Goal: Task Accomplishment & Management: Use online tool/utility

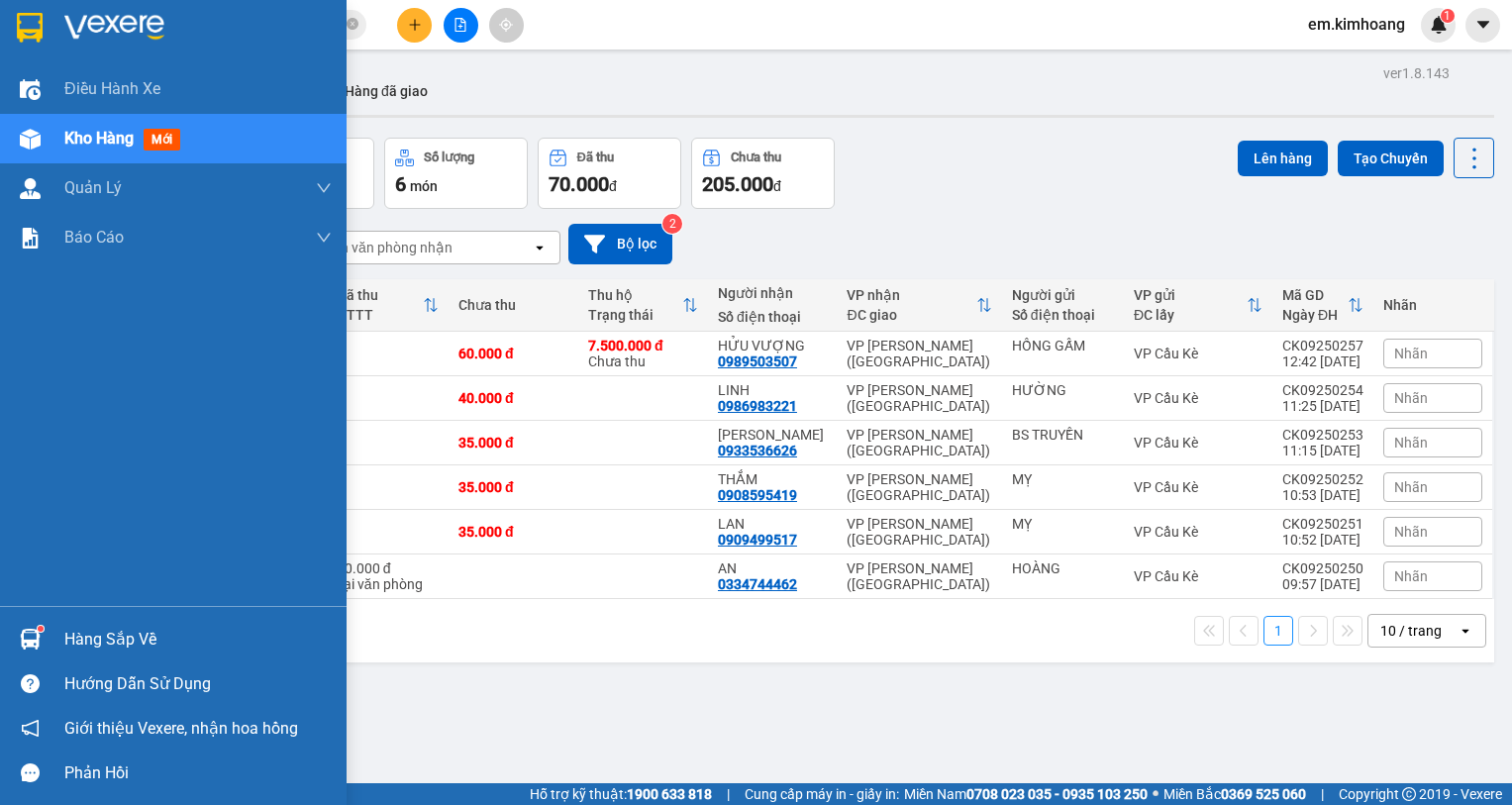
click at [93, 628] on div "Hàng sắp về" at bounding box center [198, 639] width 268 height 30
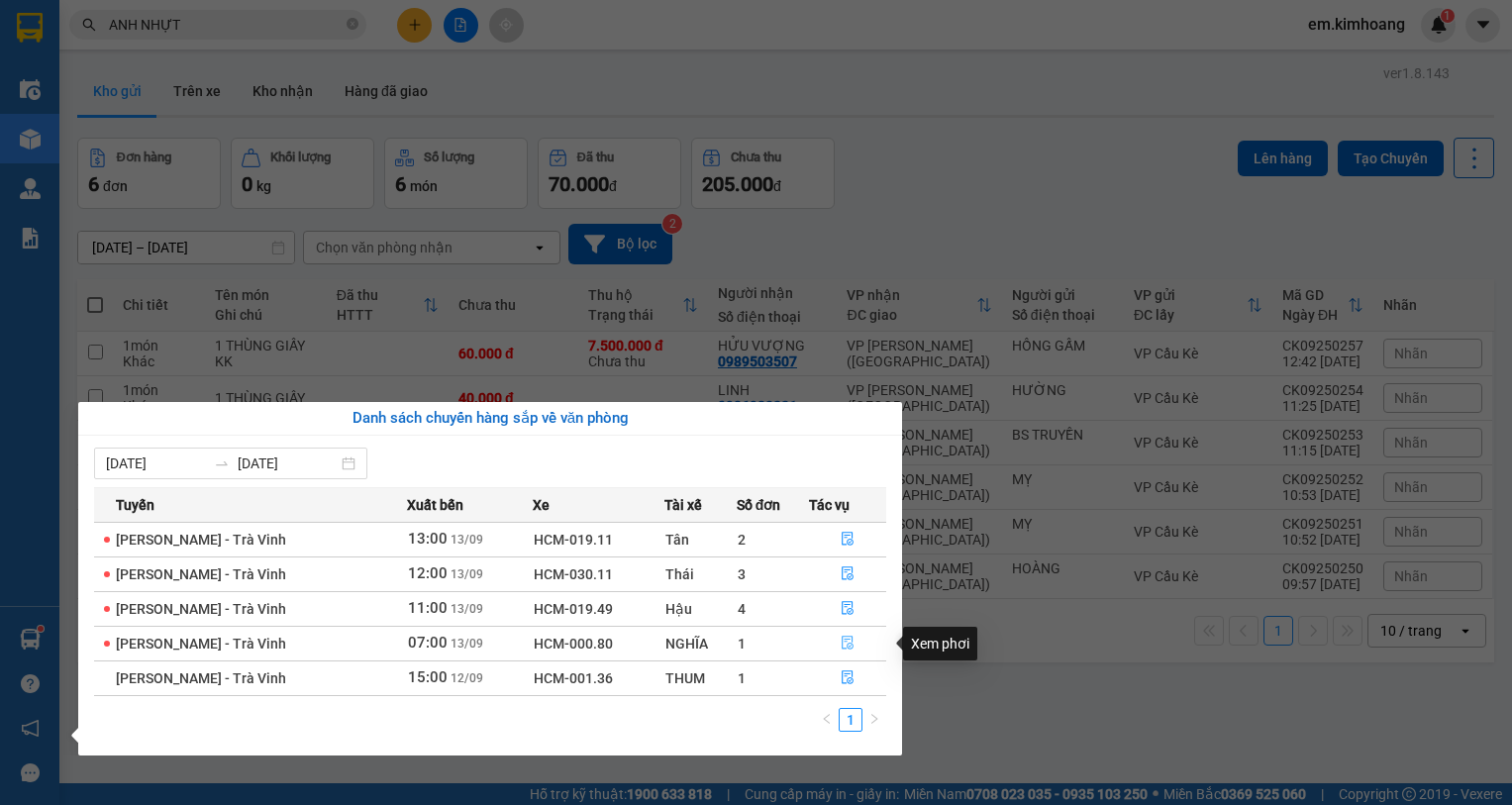
click at [850, 636] on icon "file-done" at bounding box center [848, 643] width 12 height 14
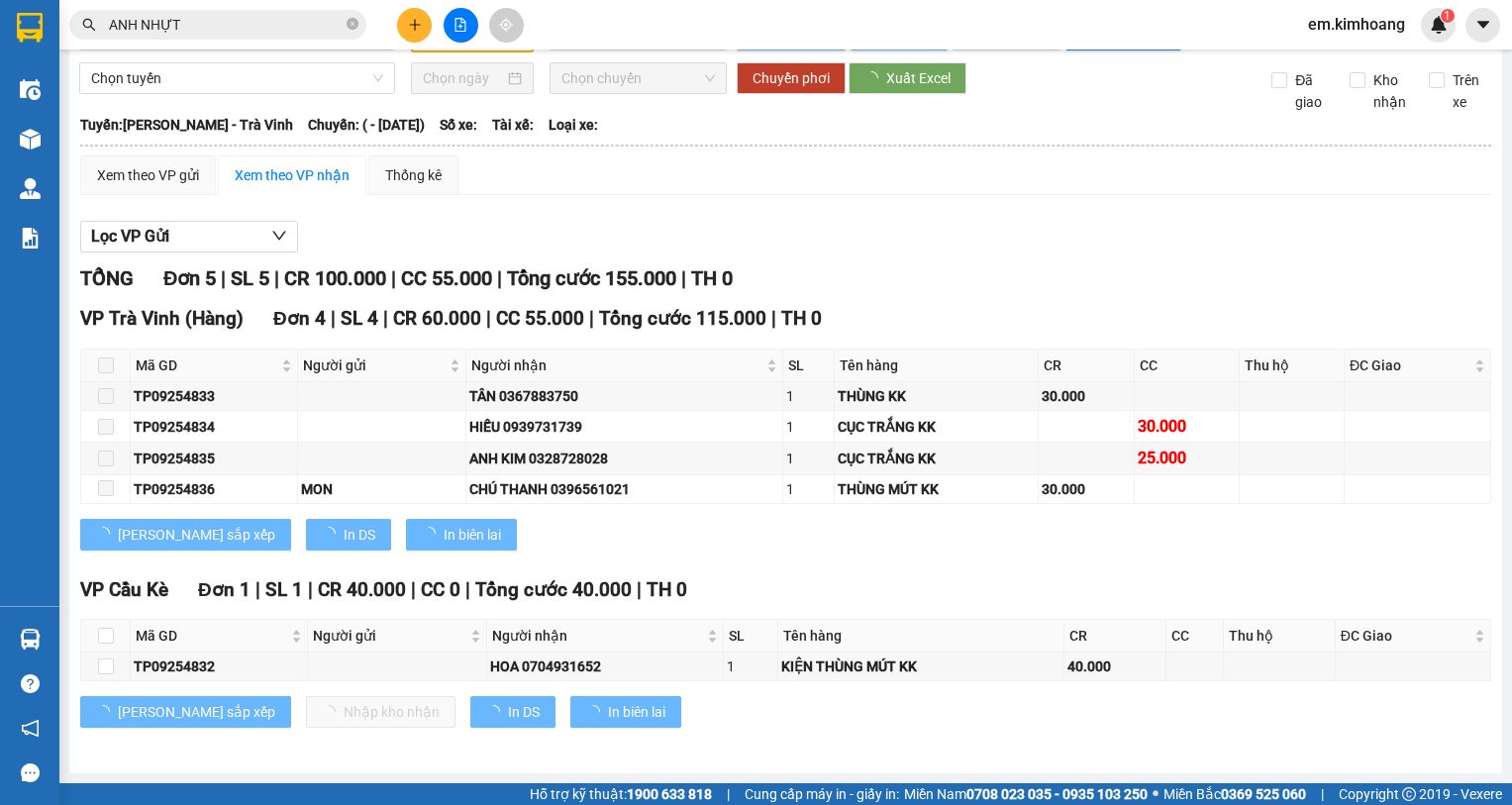
scroll to position [65, 0]
type input "[DATE]"
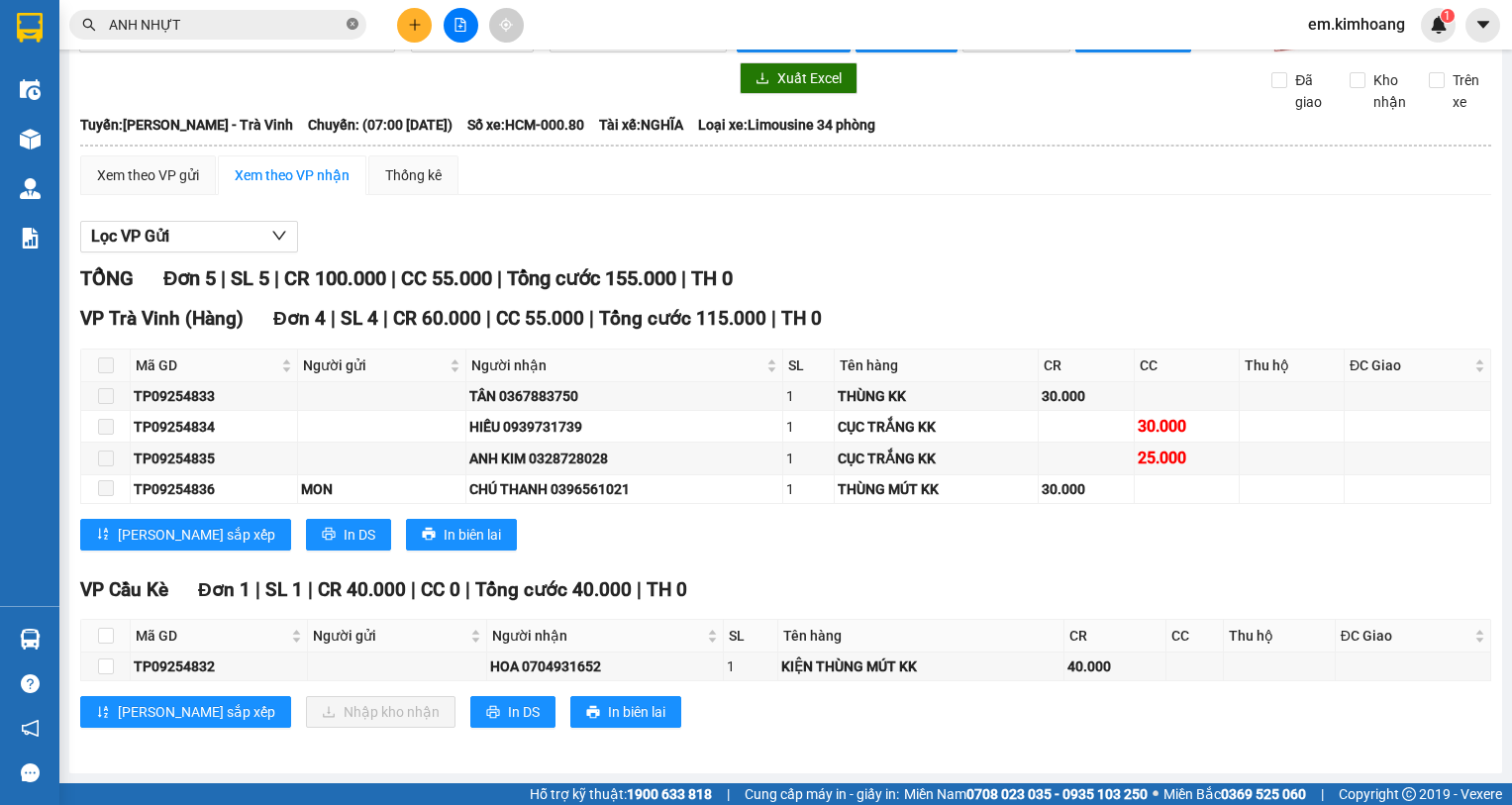
click at [352, 25] on icon "close-circle" at bounding box center [353, 24] width 12 height 12
click at [352, 25] on span at bounding box center [353, 25] width 12 height 22
click at [318, 18] on input "text" at bounding box center [226, 25] width 234 height 22
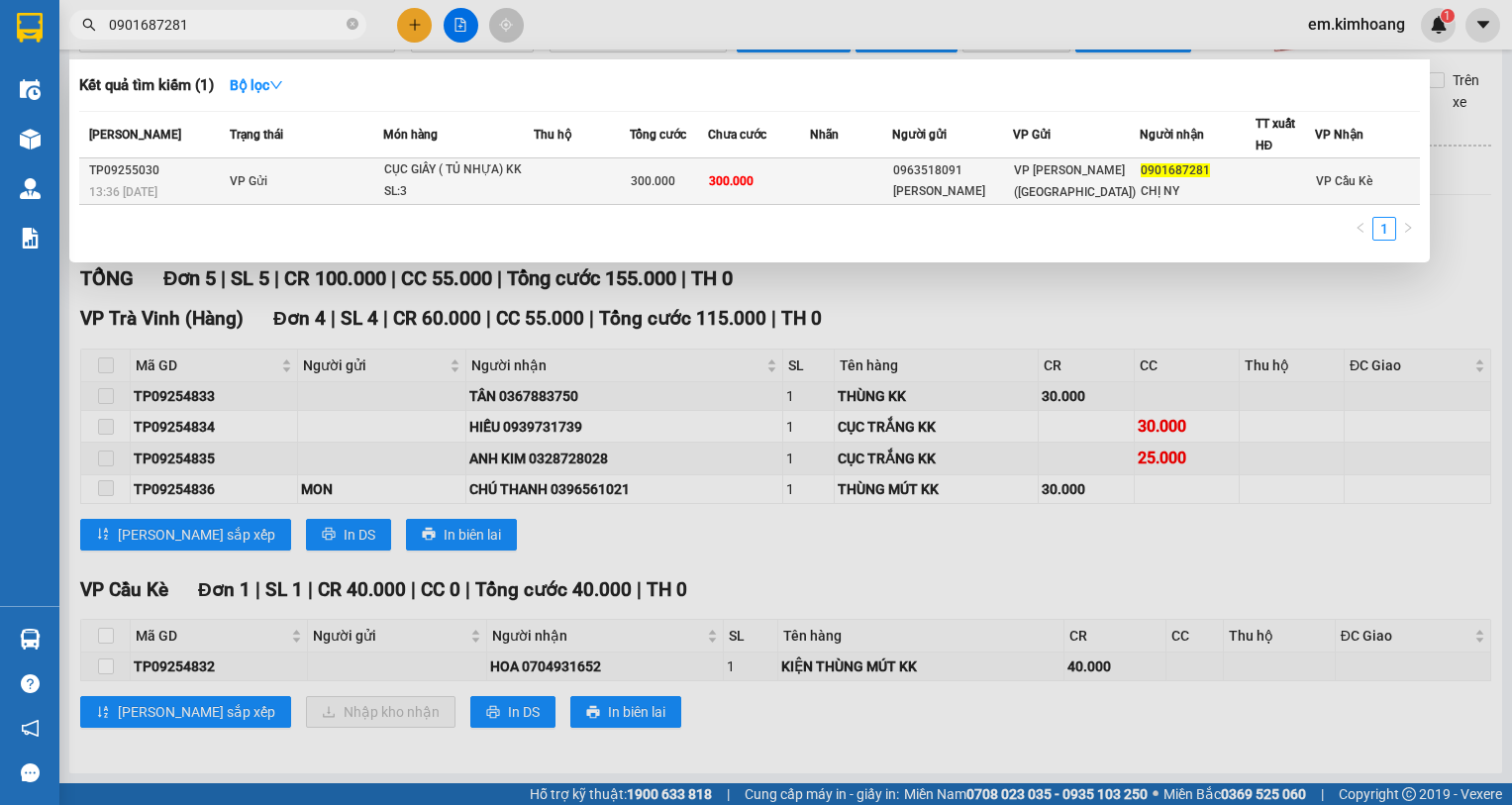
type input "0901687281"
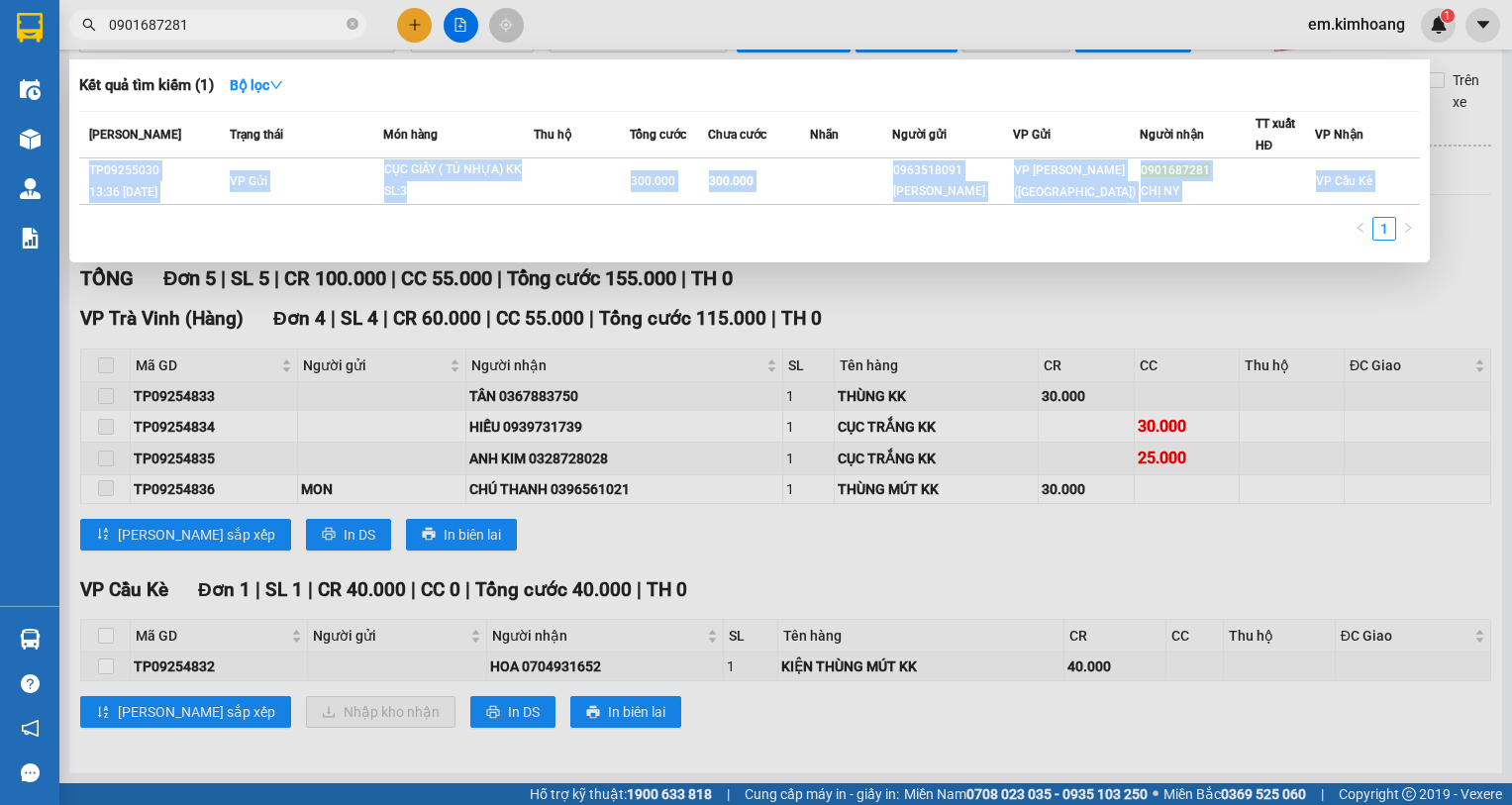
drag, startPoint x: 700, startPoint y: 144, endPoint x: 671, endPoint y: 254, distance: 113.8
click at [671, 254] on div "Kết quả tìm kiếm ( 1 ) Bộ lọc Mã ĐH Trạng thái Món hàng Thu hộ Tổng cước Chưa c…" at bounding box center [750, 160] width 1361 height 203
drag, startPoint x: 671, startPoint y: 254, endPoint x: 679, endPoint y: 261, distance: 10.6
click at [672, 254] on div "Kết quả tìm kiếm ( 1 ) Bộ lọc Mã ĐH Trạng thái Món hàng Thu hộ Tổng cước Chưa c…" at bounding box center [750, 160] width 1361 height 203
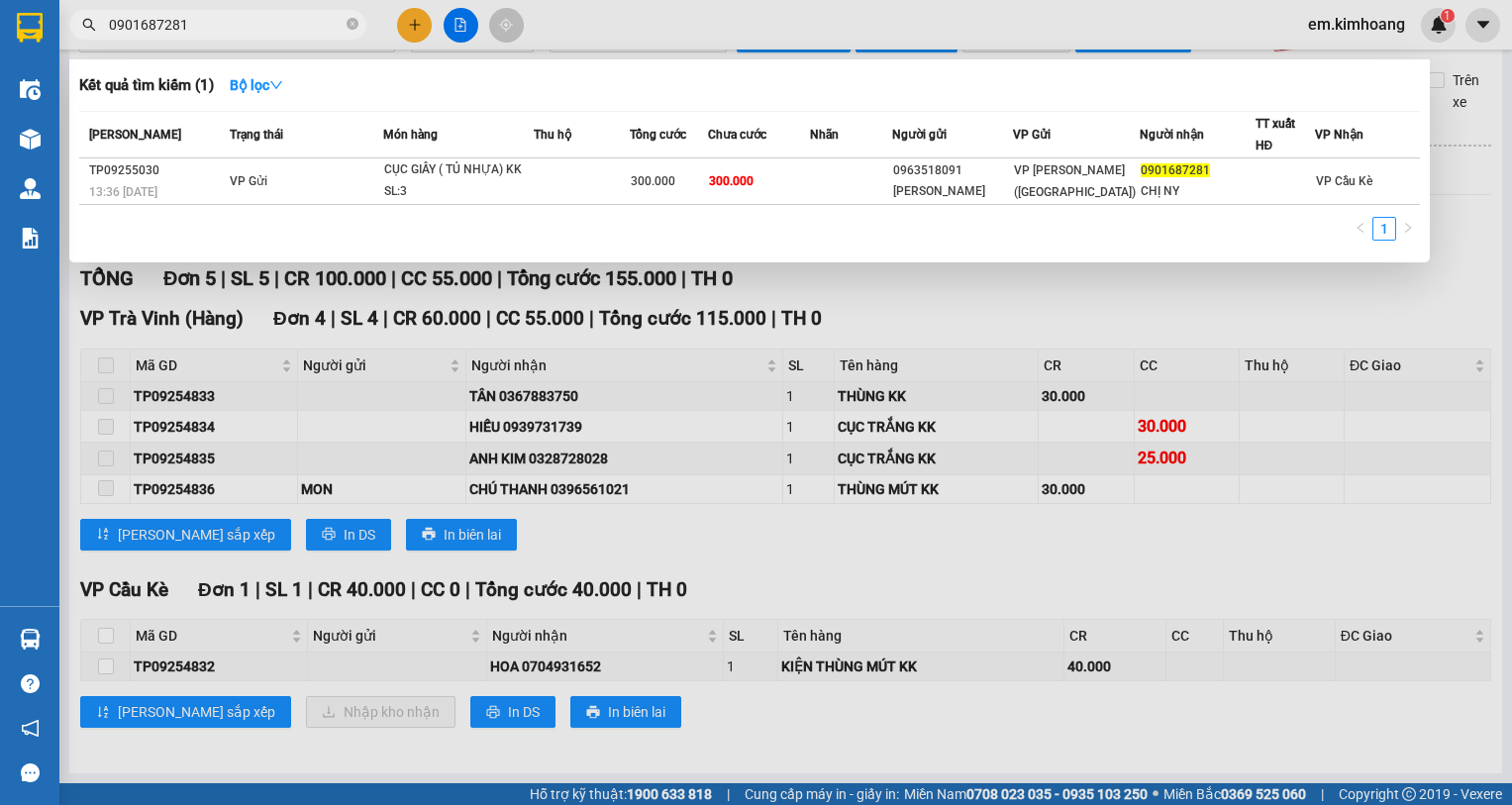
drag, startPoint x: 658, startPoint y: 612, endPoint x: 538, endPoint y: 804, distance: 226.4
click at [576, 804] on div at bounding box center [756, 402] width 1512 height 805
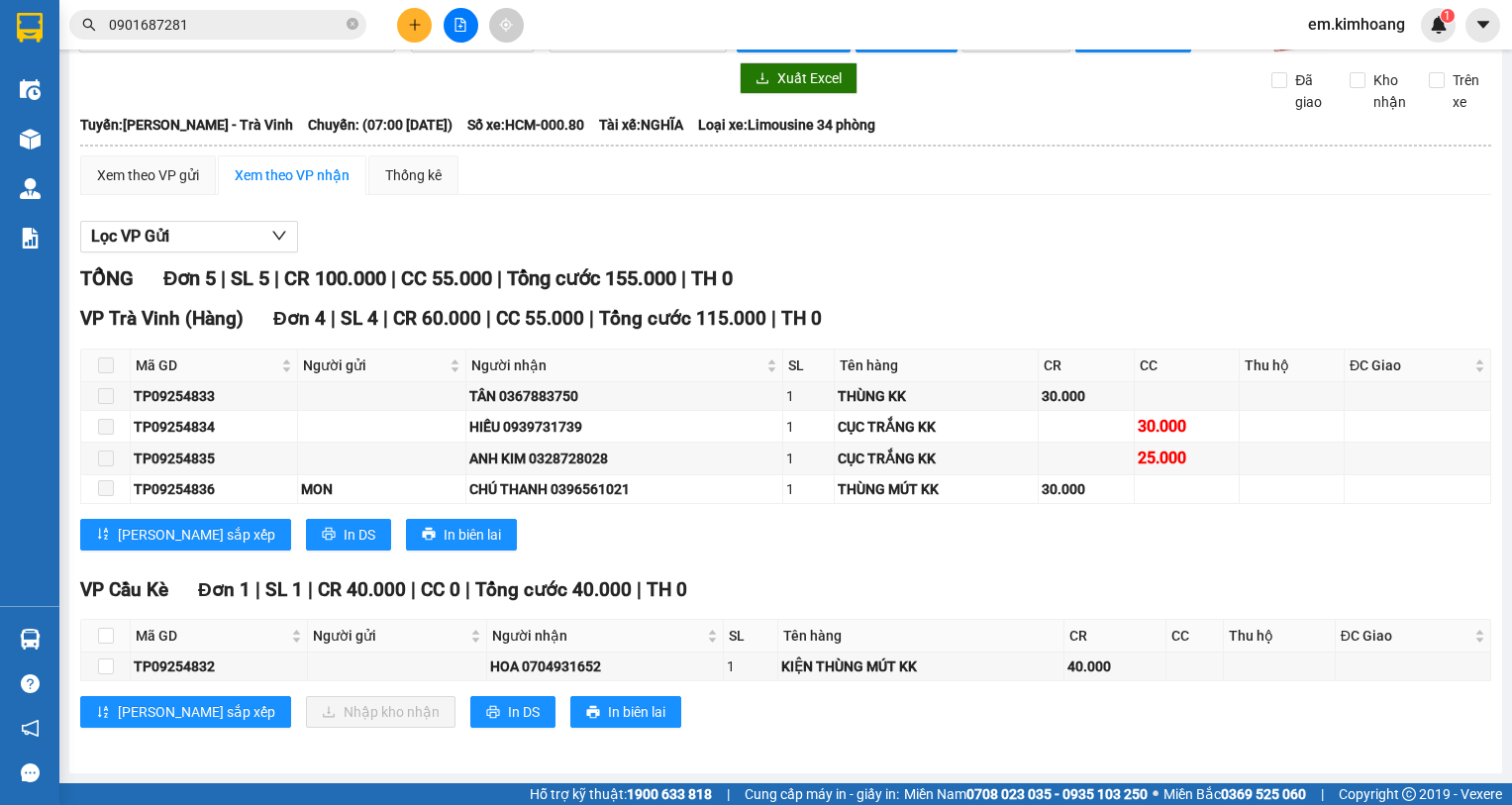
drag, startPoint x: 269, startPoint y: 804, endPoint x: 273, endPoint y: 792, distance: 12.6
click at [270, 802] on div "Hỗ trợ kỹ thuật: 1900 633 818 | Cung cấp máy in - giấy in: [GEOGRAPHIC_DATA] 07…" at bounding box center [751, 794] width 1502 height 22
click at [275, 790] on div "Hỗ trợ kỹ thuật: 1900 633 818 | Cung cấp máy in - giấy in: [GEOGRAPHIC_DATA] 07…" at bounding box center [751, 794] width 1502 height 22
drag, startPoint x: 223, startPoint y: 804, endPoint x: 269, endPoint y: 788, distance: 48.7
click at [244, 798] on div "Hỗ trợ kỹ thuật: 1900 633 818 | Cung cấp máy in - giấy in: [GEOGRAPHIC_DATA] 07…" at bounding box center [751, 794] width 1502 height 22
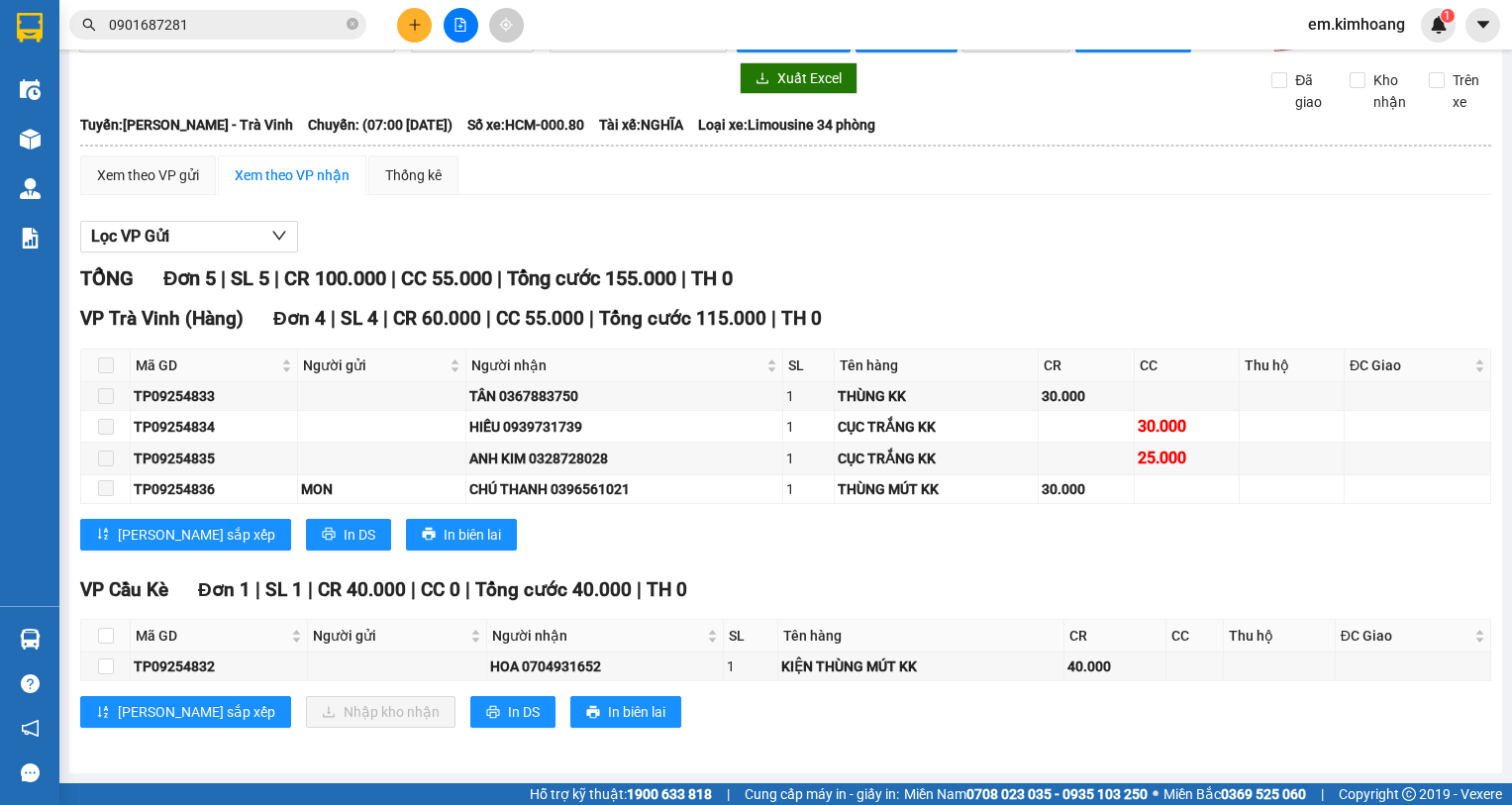
drag, startPoint x: 338, startPoint y: 804, endPoint x: 477, endPoint y: 532, distance: 305.5
click at [377, 779] on section "Kết quả tìm kiếm ( 1 ) Bộ lọc Mã ĐH Trạng thái Món hàng Thu hộ Tổng cước Chưa c…" at bounding box center [756, 402] width 1512 height 805
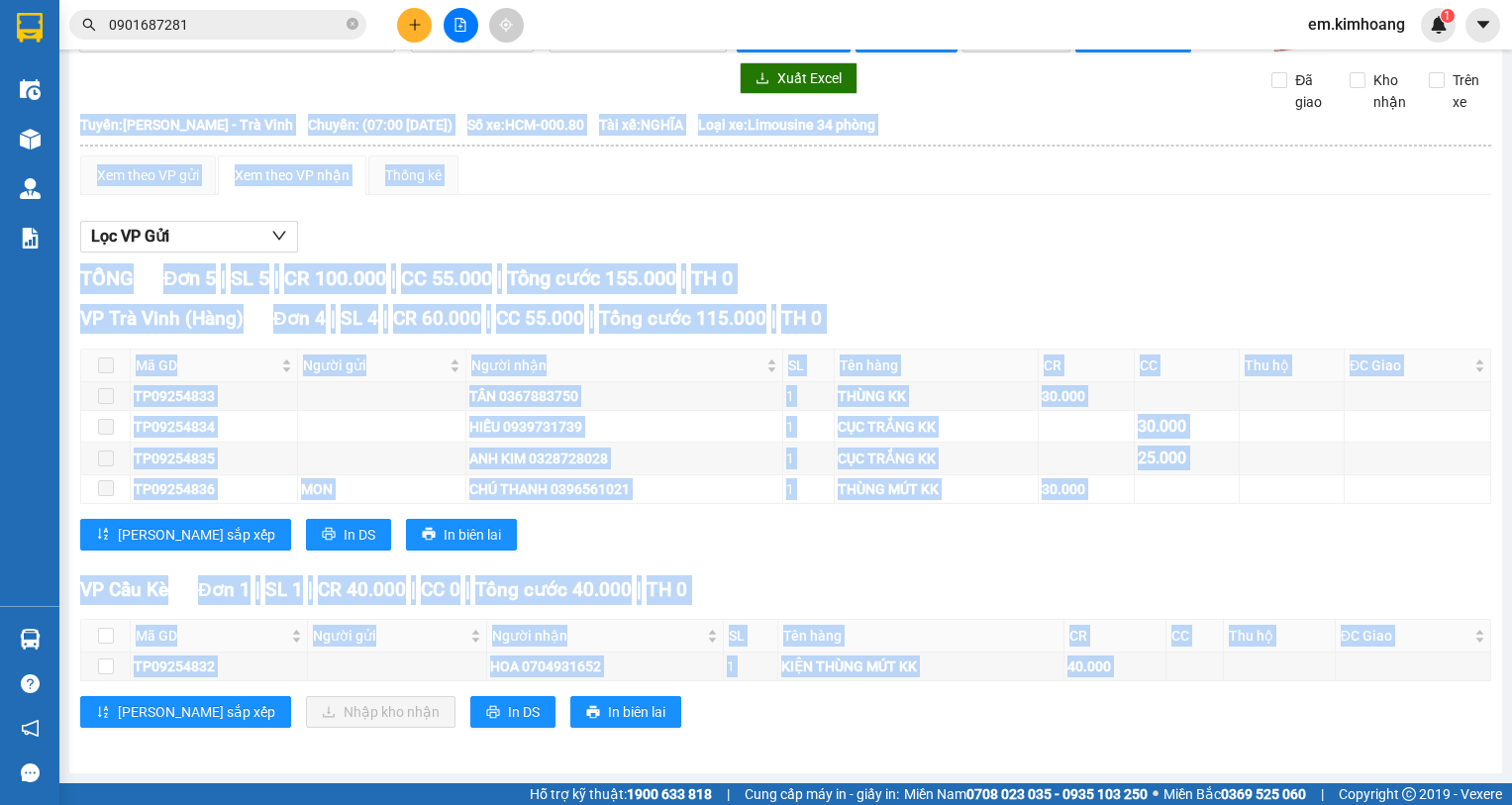
click at [699, 298] on div "TỔNG Đơn 5 | SL 5 | CR 100.000 | CC 55.000 | Tổng cước 155.000 | TH 0 VP Trà Vi…" at bounding box center [785, 508] width 1411 height 489
click at [1193, 228] on div "Lọc VP Gửi" at bounding box center [785, 237] width 1411 height 33
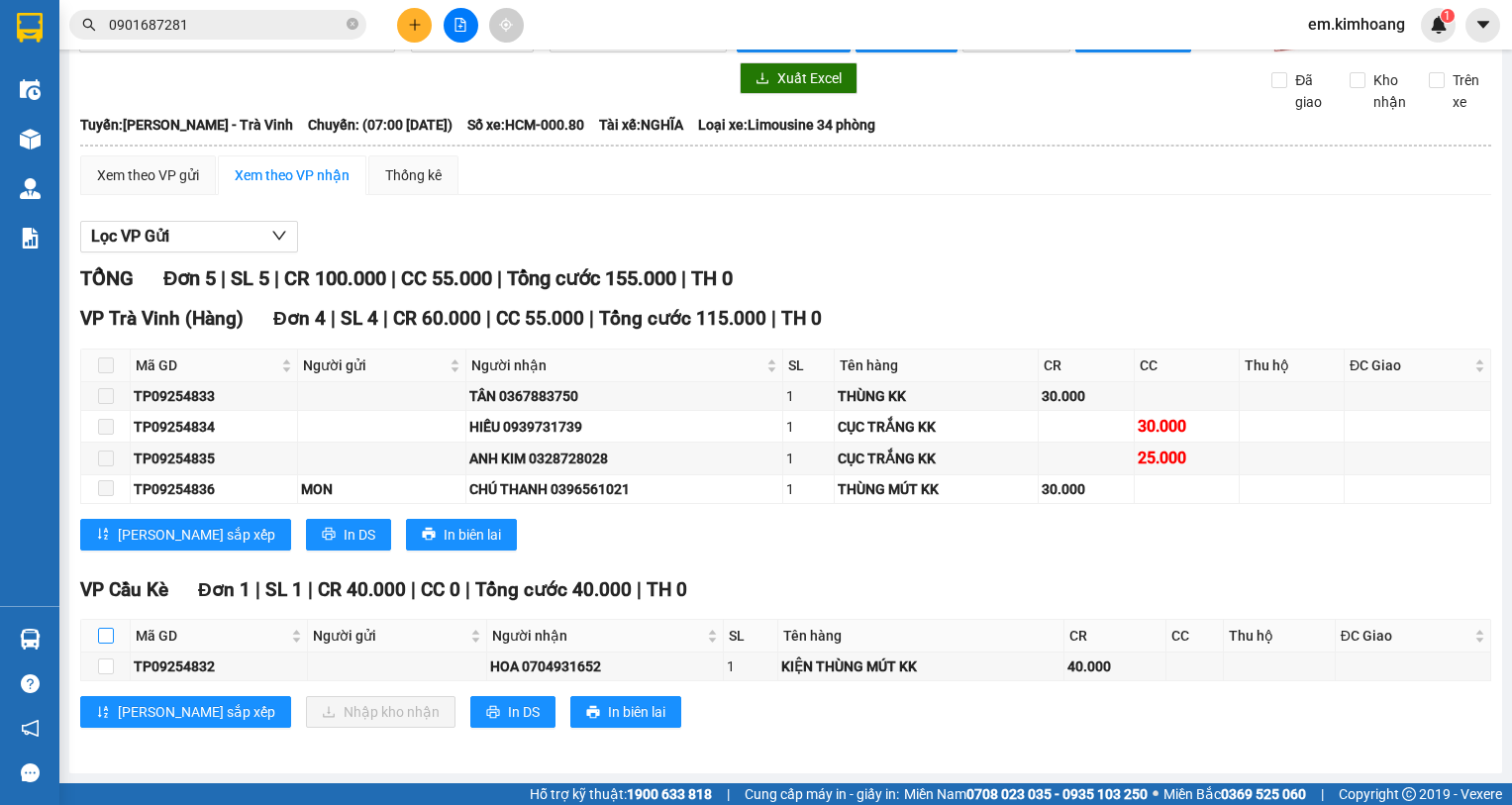
click at [105, 635] on input "checkbox" at bounding box center [106, 635] width 16 height 16
checkbox input "true"
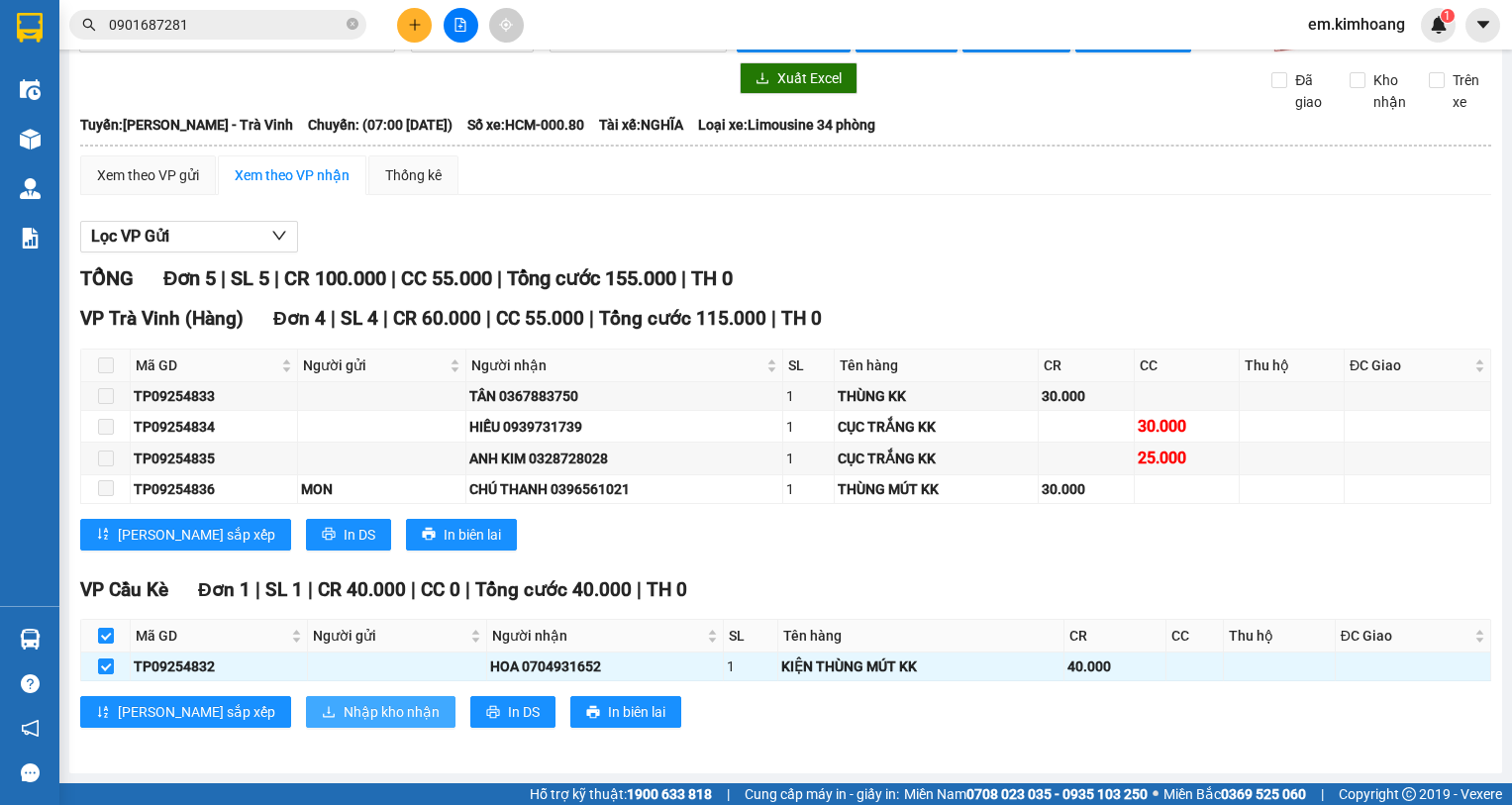
click at [344, 709] on span "Nhập kho nhận" at bounding box center [392, 712] width 96 height 22
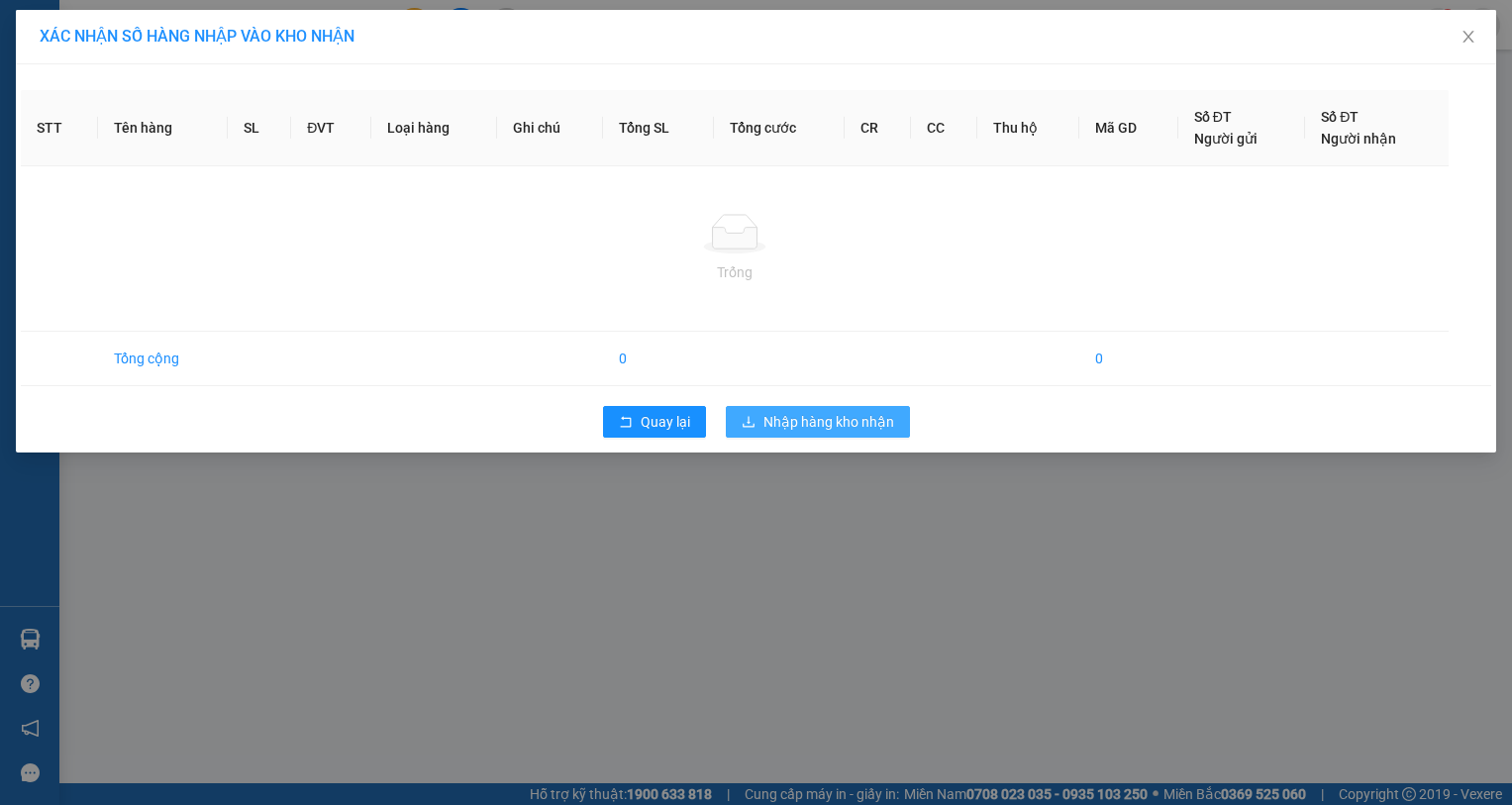
click at [850, 419] on span "Nhập hàng kho nhận" at bounding box center [828, 421] width 131 height 22
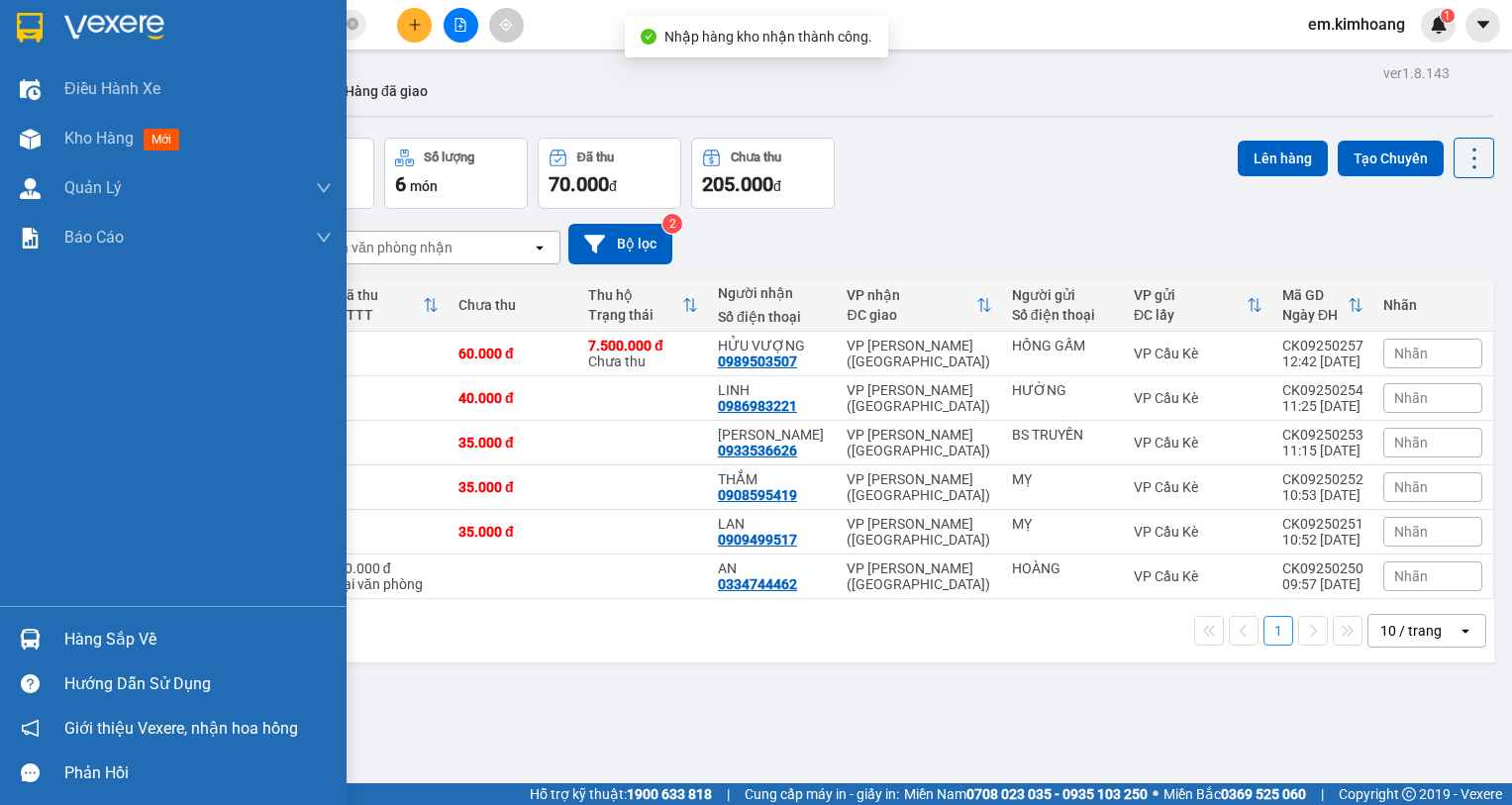
click at [102, 643] on div "Hàng sắp về" at bounding box center [198, 639] width 268 height 30
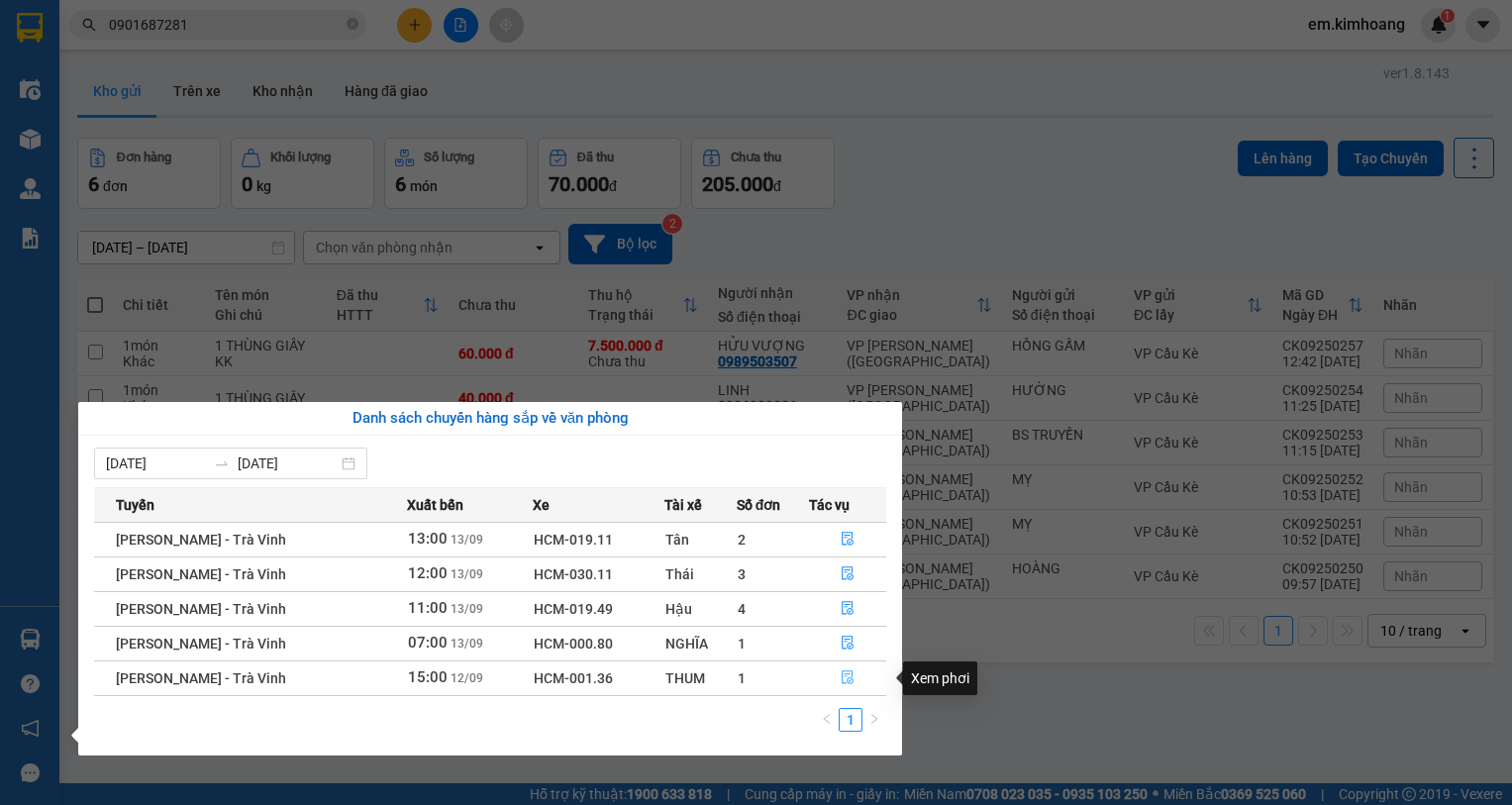
click at [842, 673] on icon "file-done" at bounding box center [848, 678] width 12 height 14
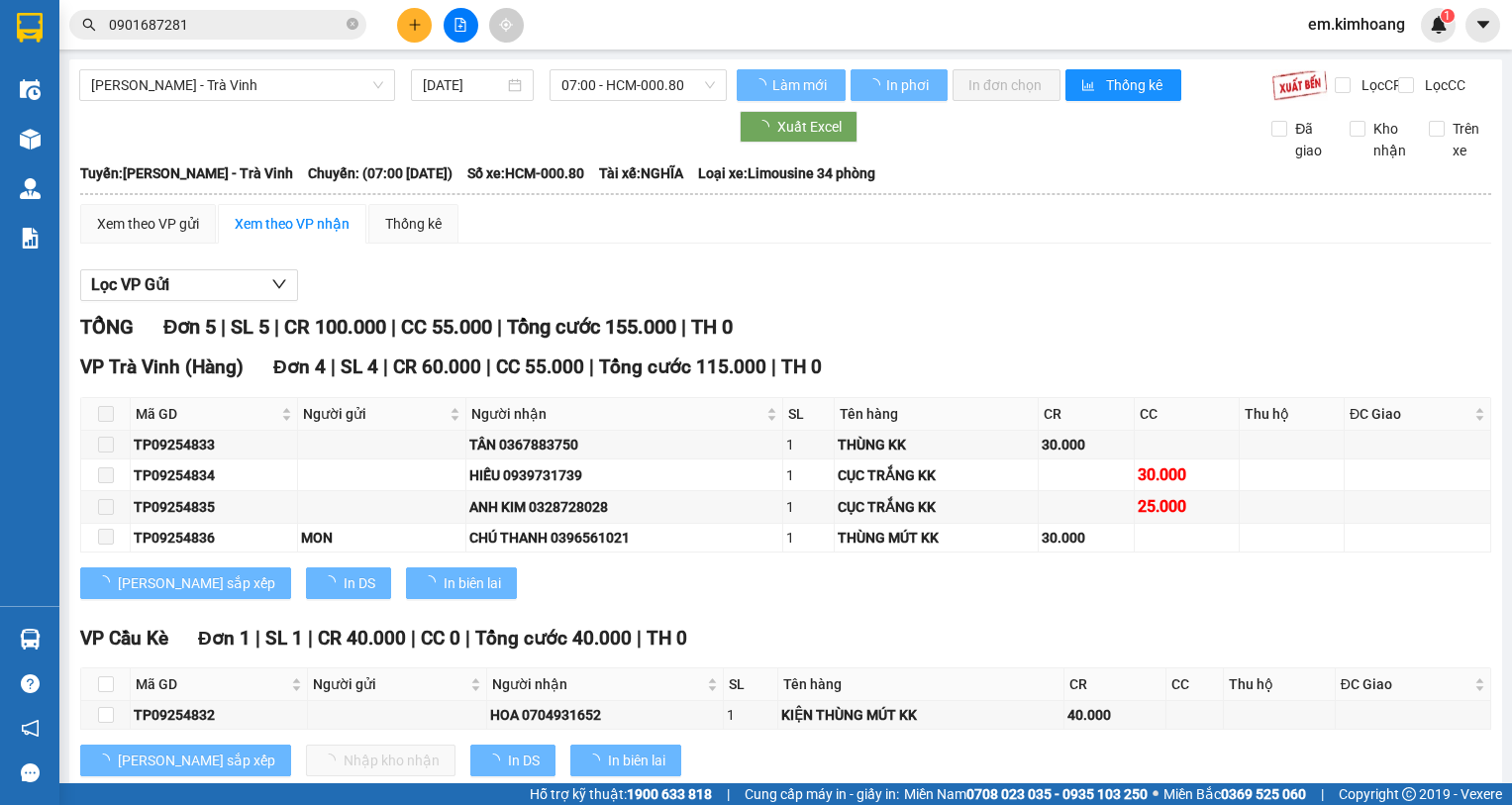
scroll to position [65, 0]
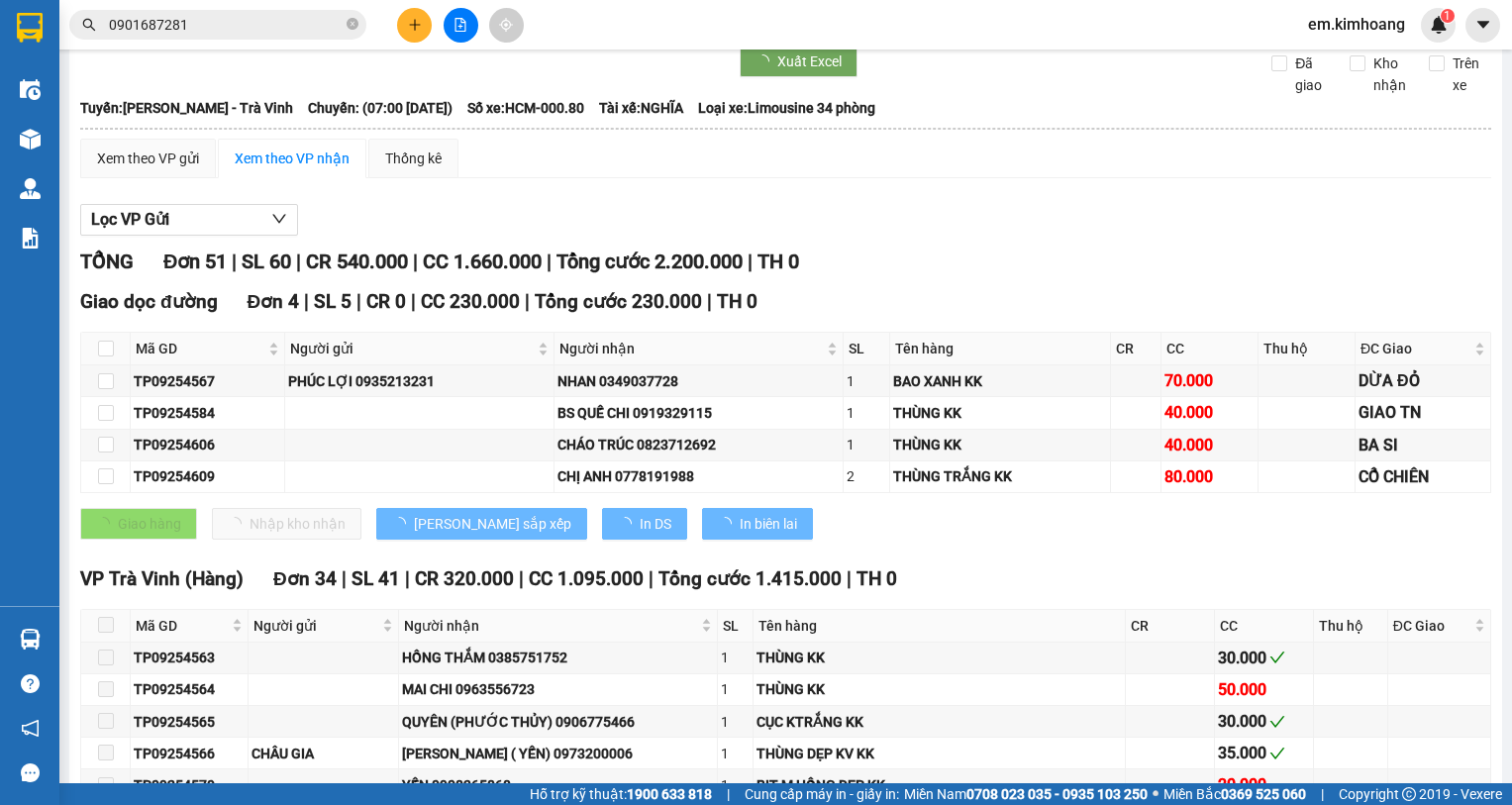
type input "[DATE]"
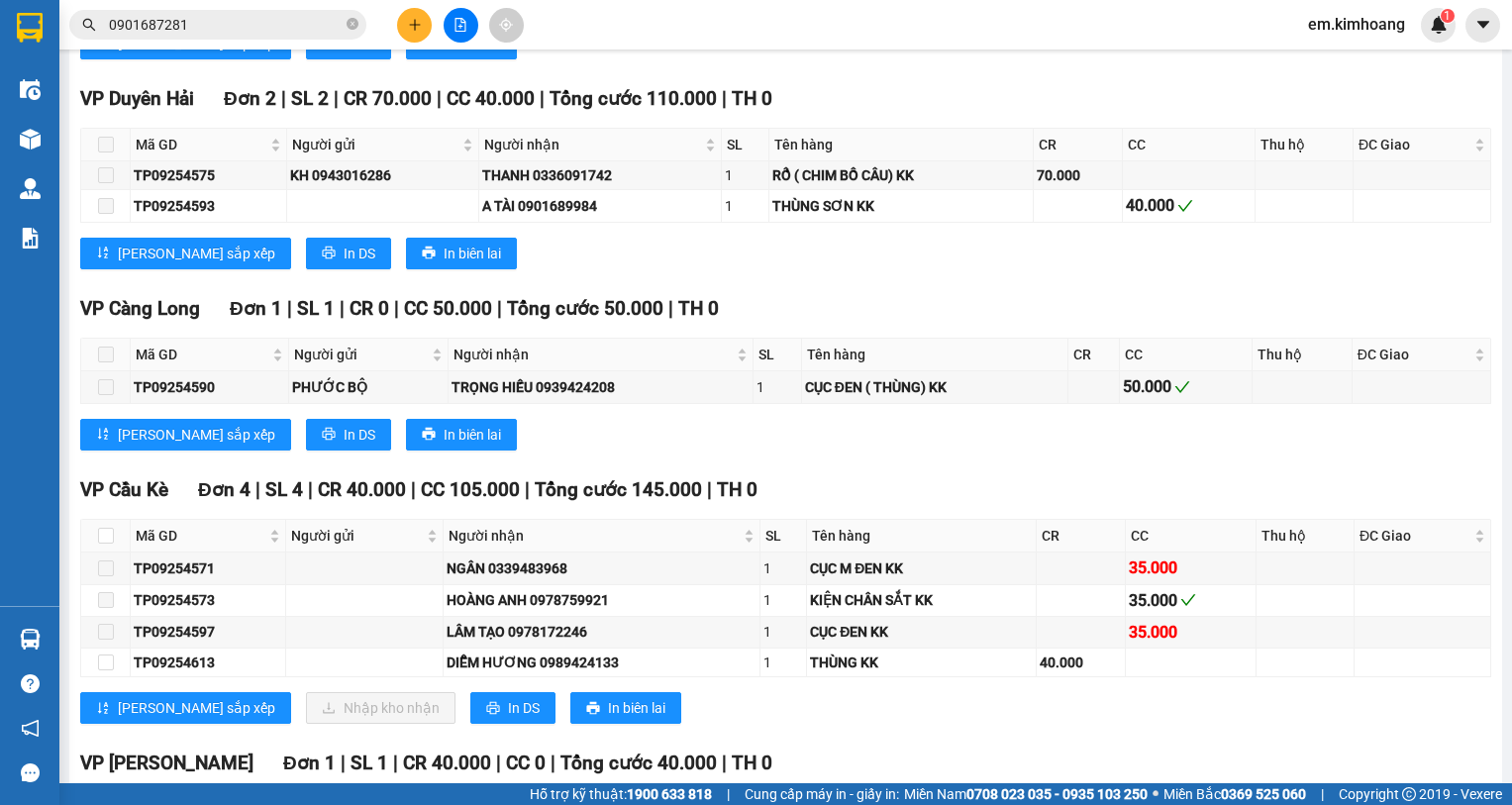
scroll to position [2550, 0]
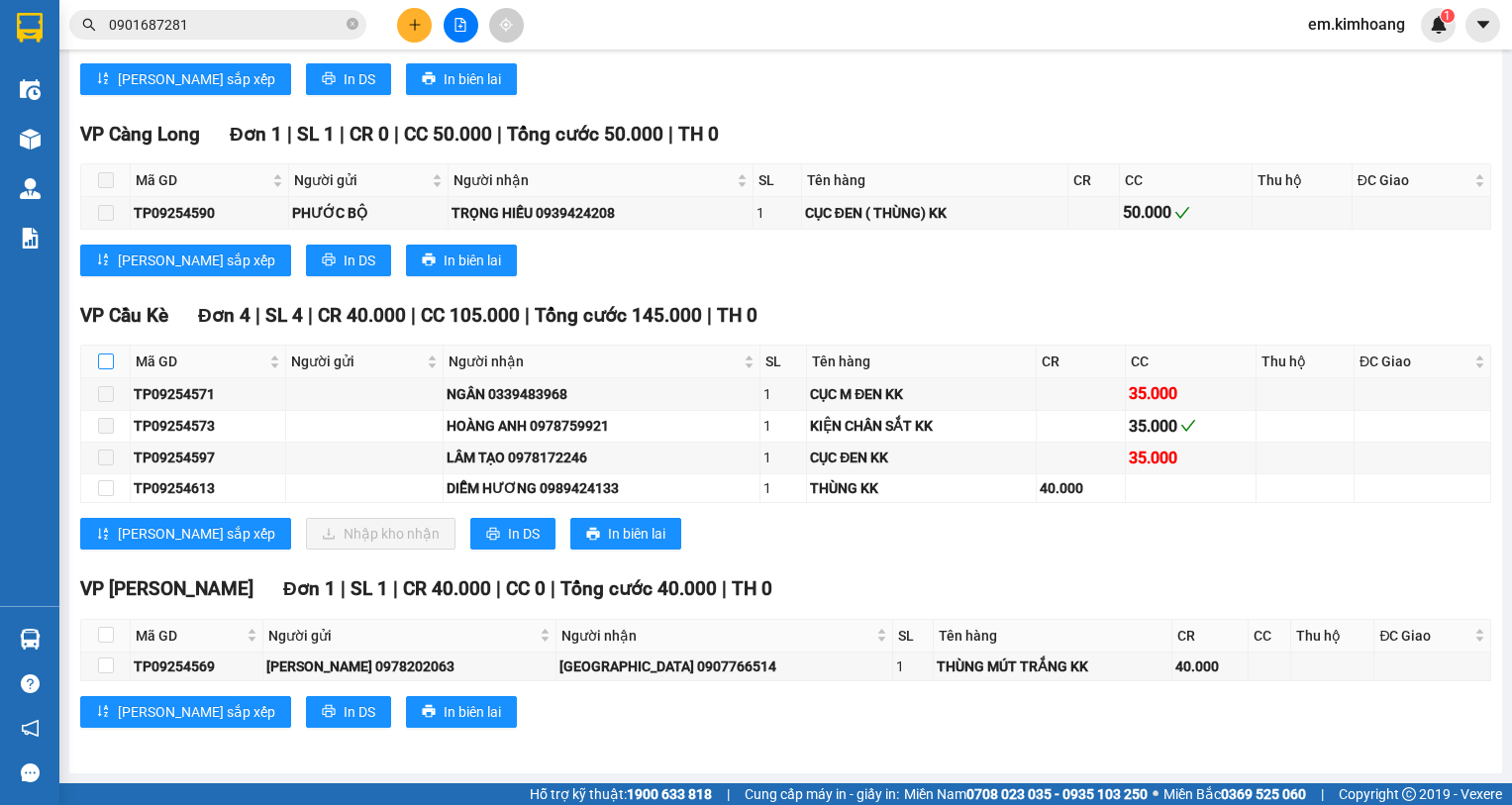
click at [109, 359] on input "checkbox" at bounding box center [106, 362] width 16 height 16
checkbox input "true"
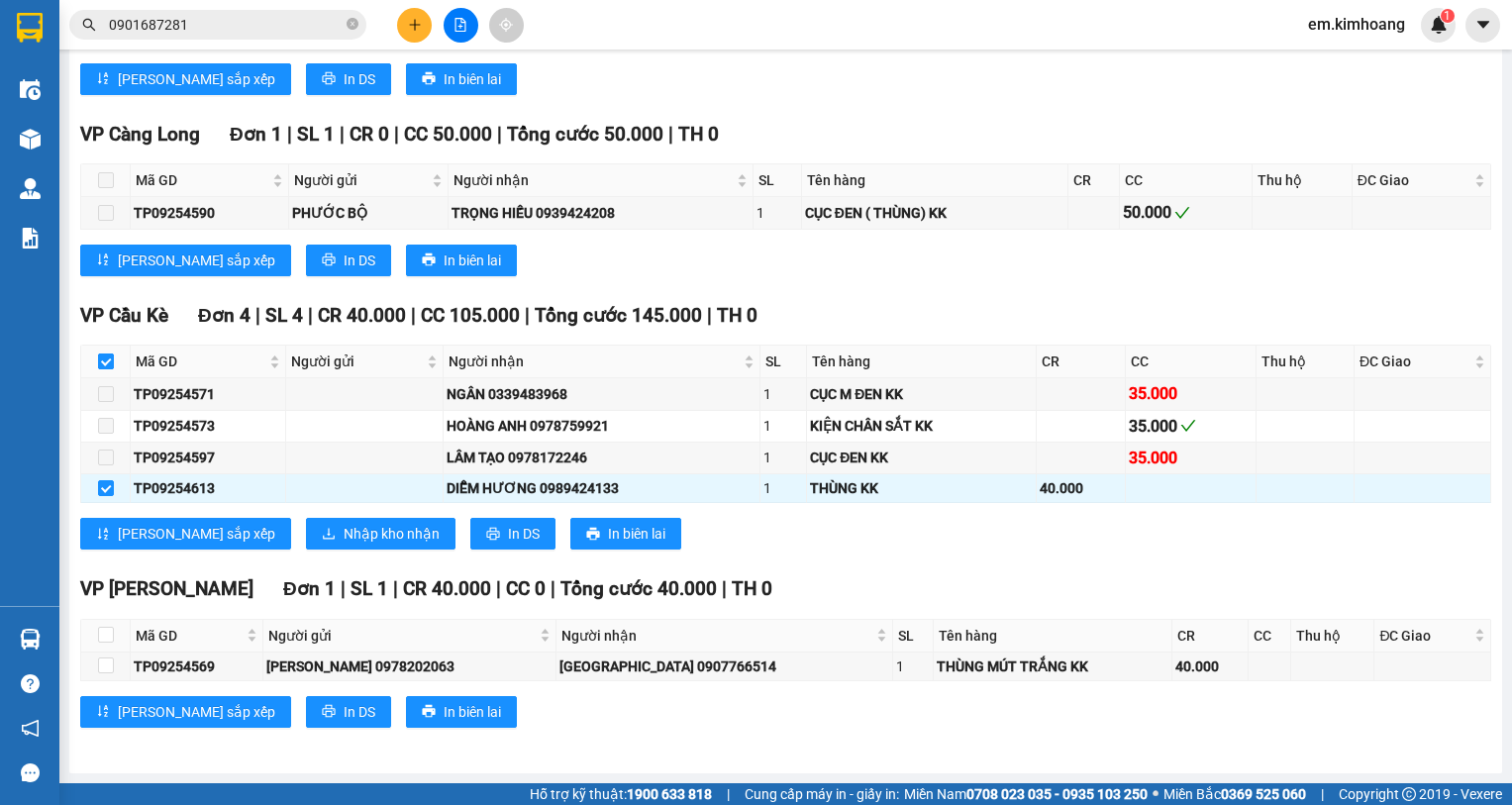
click at [109, 359] on input "checkbox" at bounding box center [106, 362] width 16 height 16
checkbox input "false"
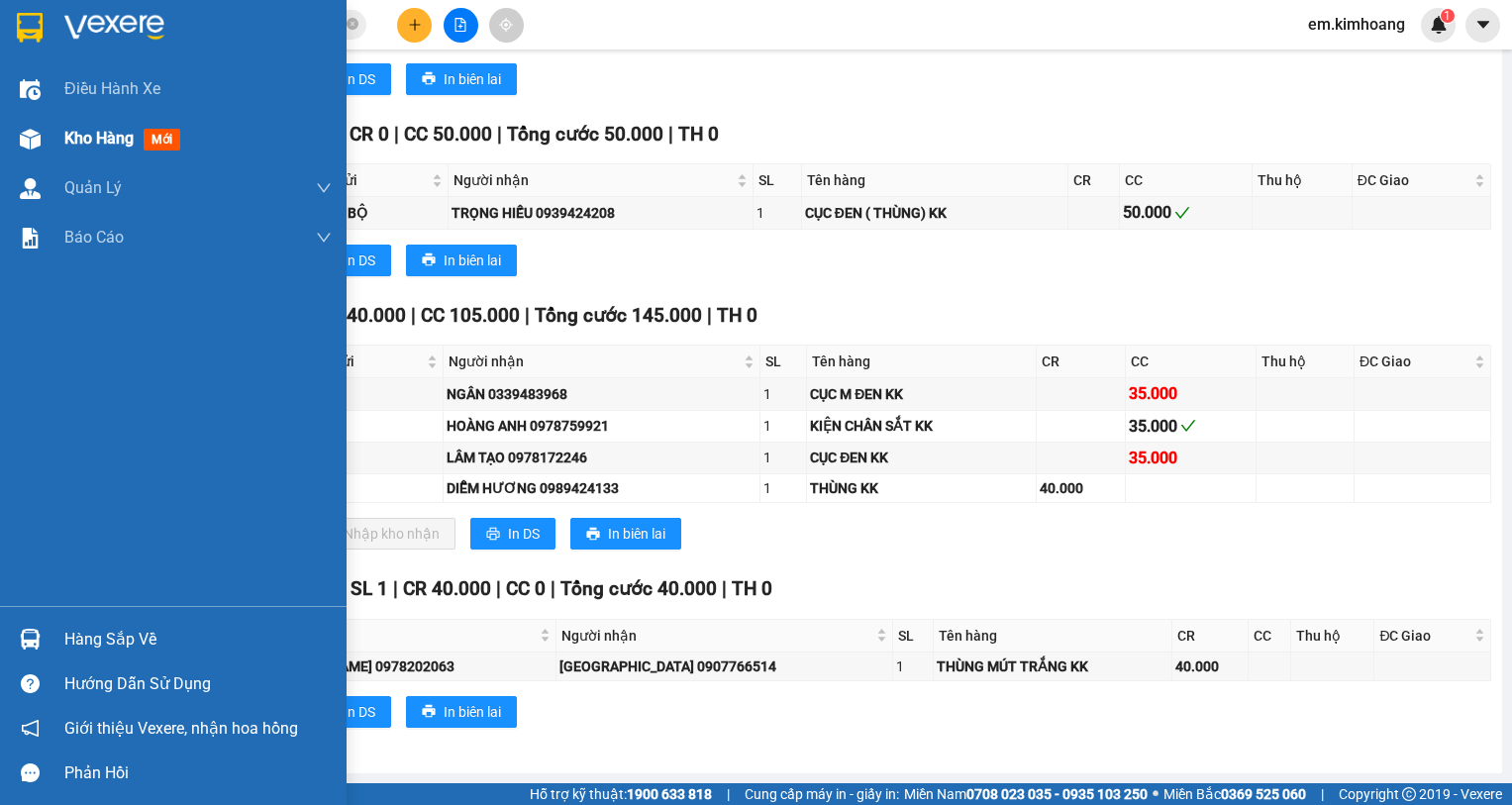
click at [84, 137] on span "Kho hàng" at bounding box center [98, 138] width 69 height 19
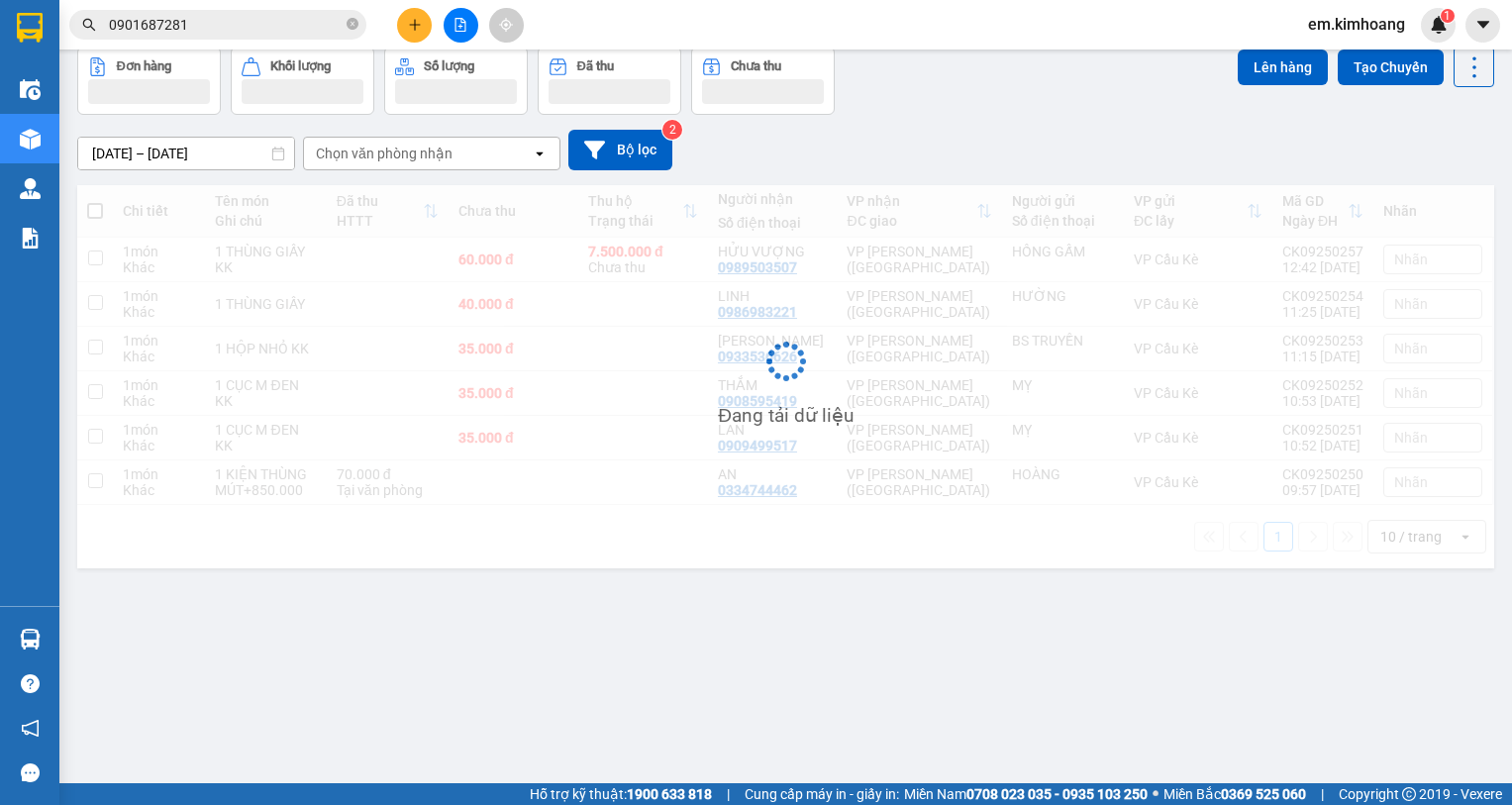
scroll to position [91, 0]
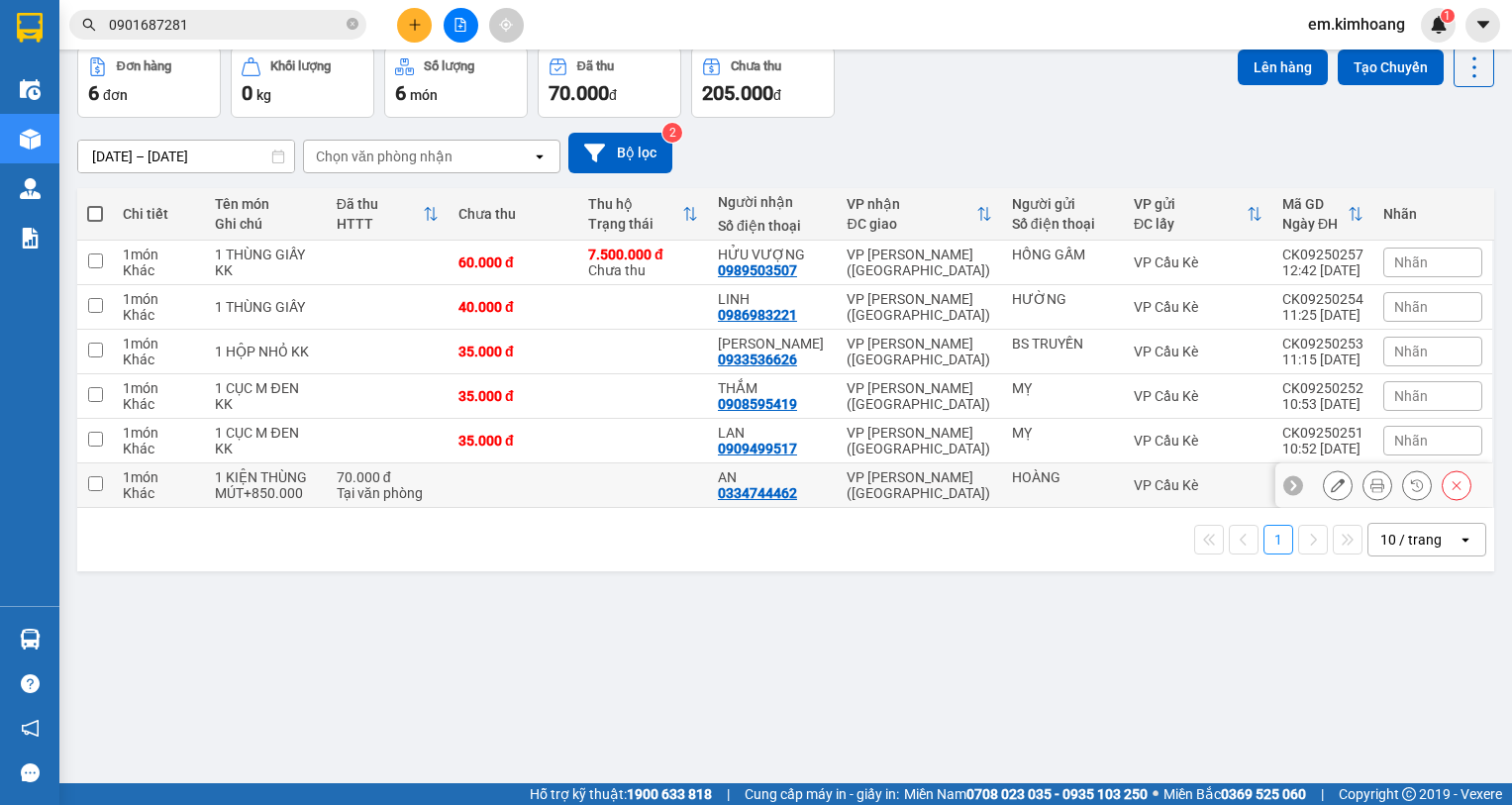
click at [656, 490] on td at bounding box center [644, 485] width 130 height 45
checkbox input "true"
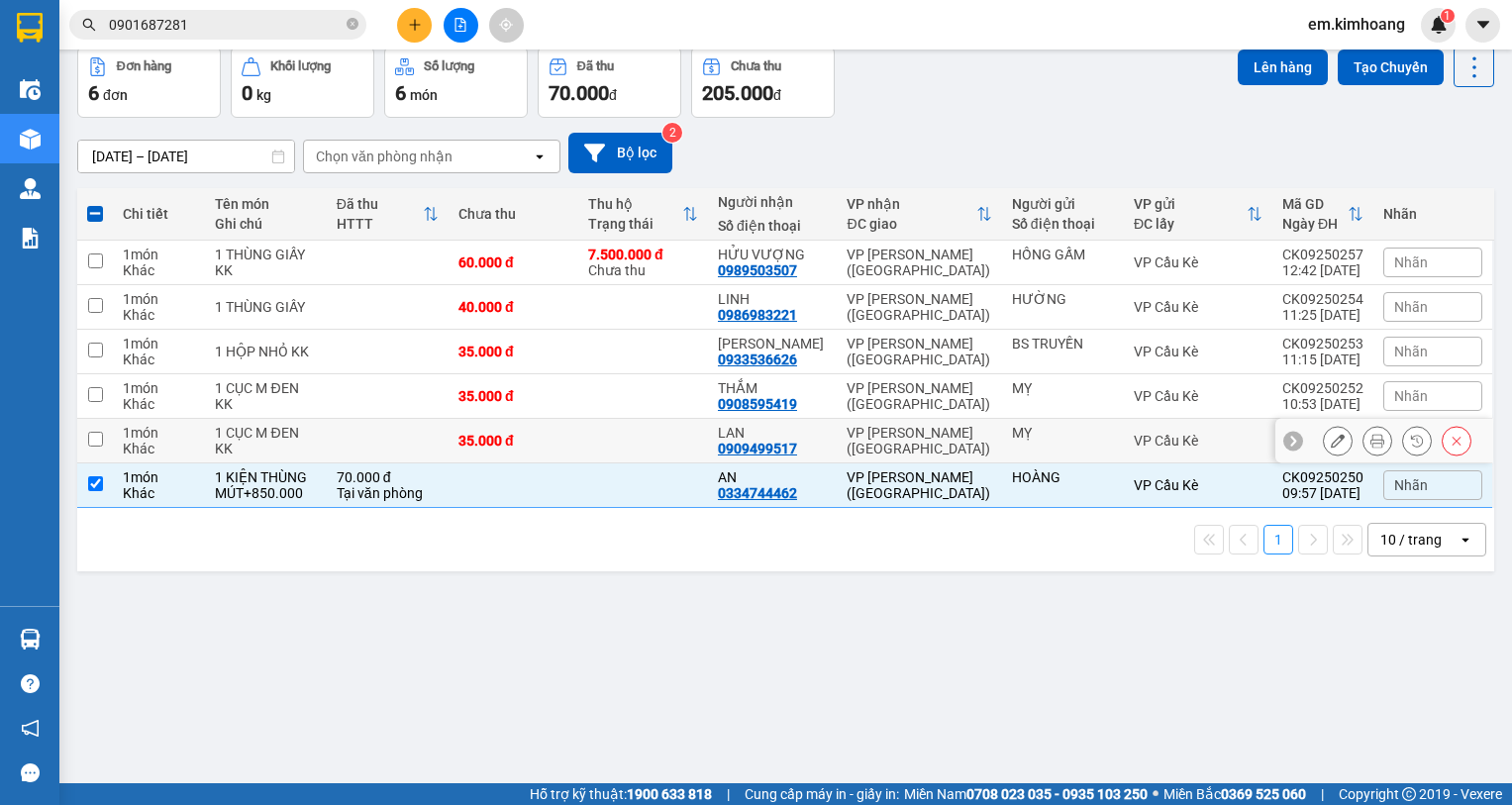
click at [647, 433] on td at bounding box center [644, 440] width 130 height 45
checkbox input "true"
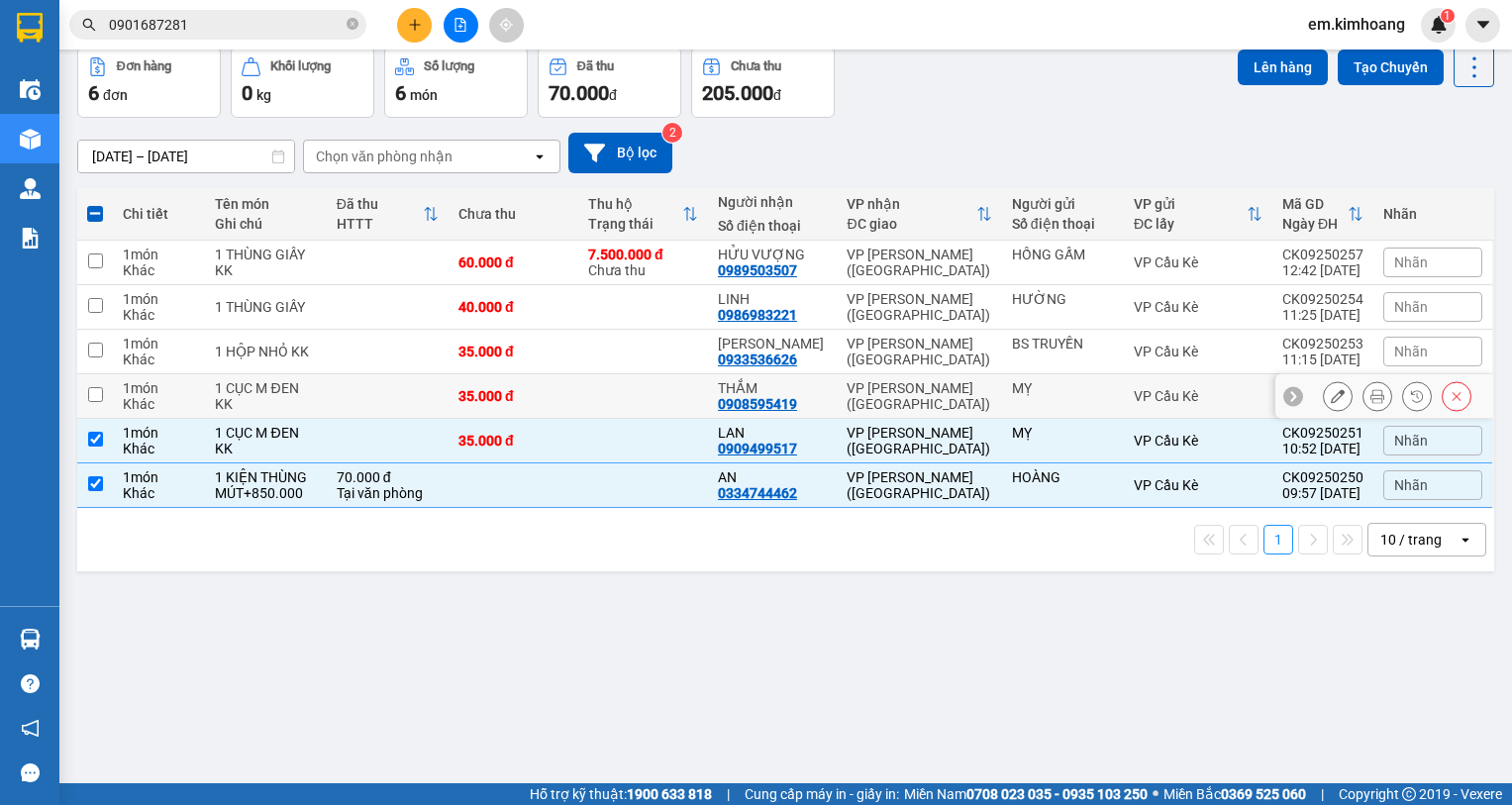
click at [635, 394] on td at bounding box center [644, 397] width 130 height 45
checkbox input "true"
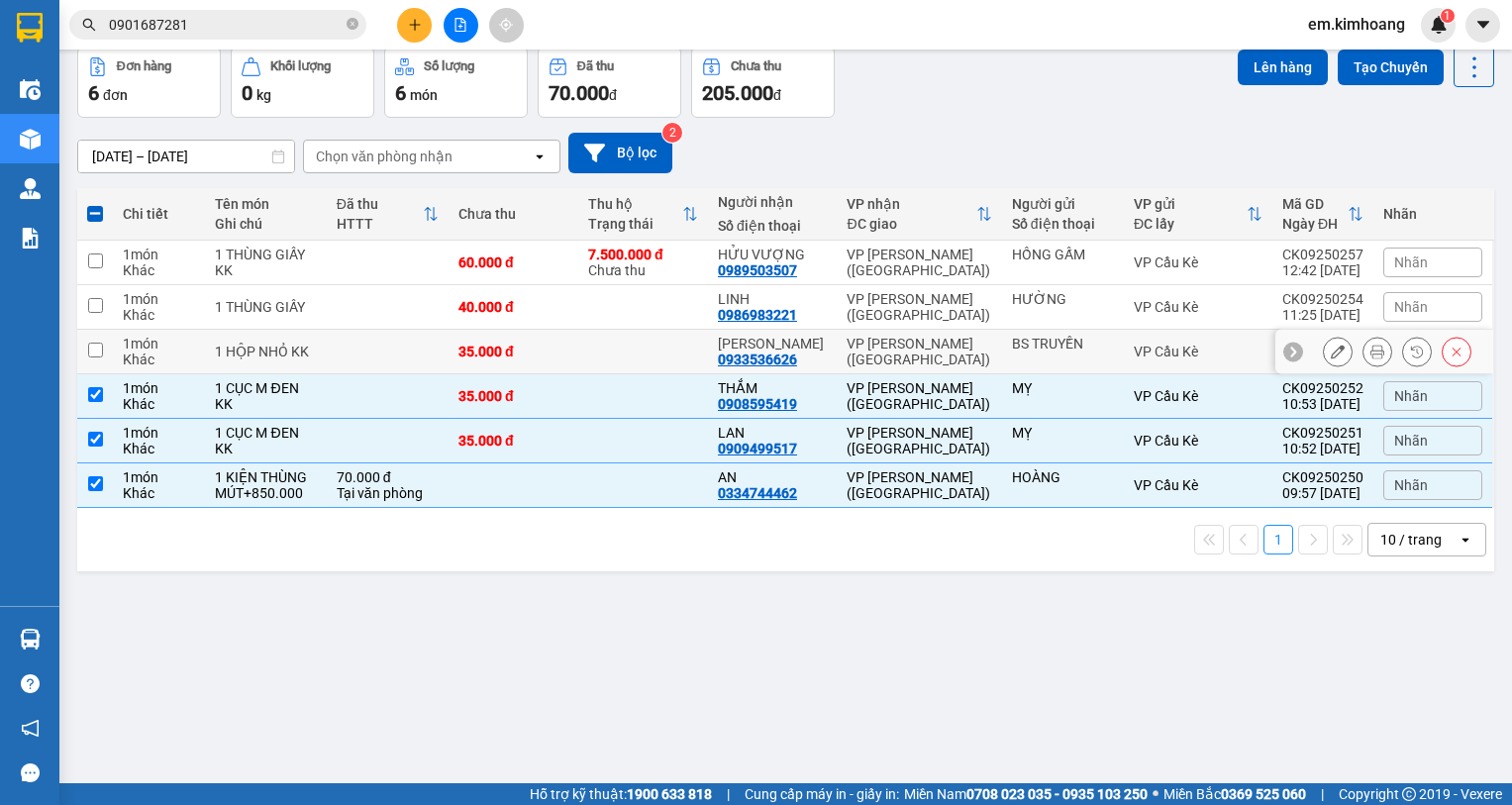
click at [650, 347] on td at bounding box center [644, 352] width 130 height 45
checkbox input "true"
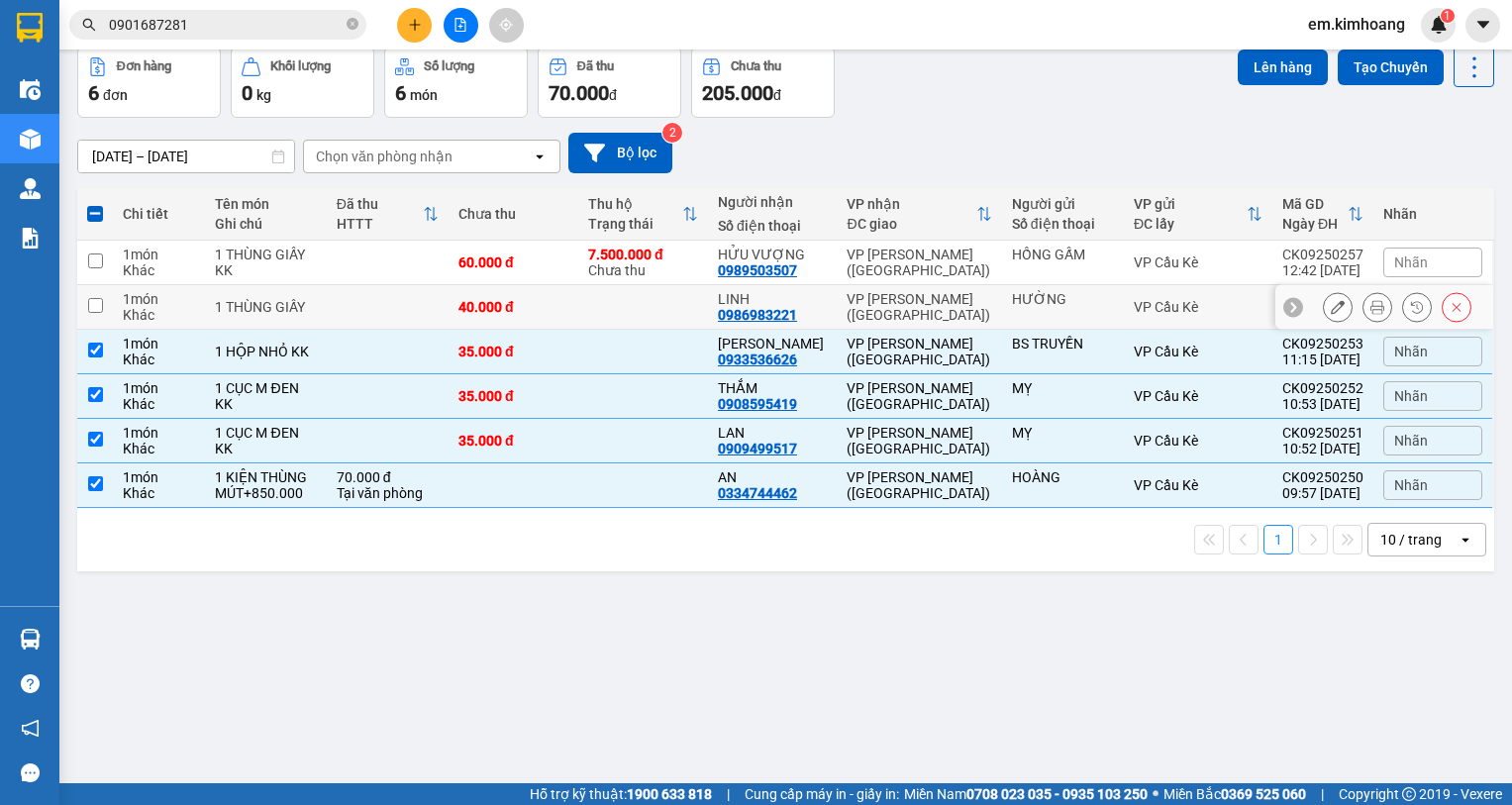
click at [637, 305] on td at bounding box center [644, 307] width 130 height 45
checkbox input "true"
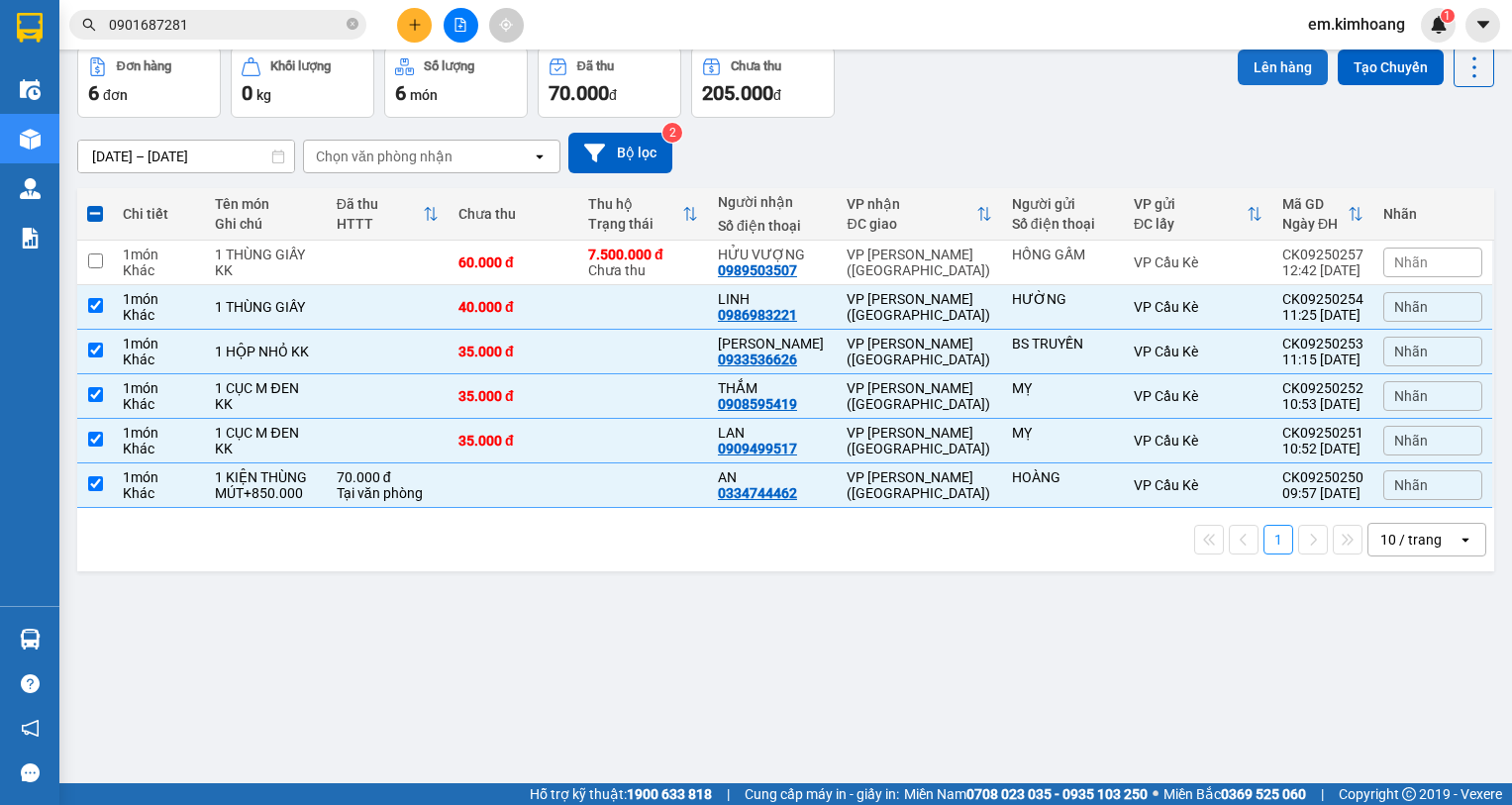
click at [1261, 68] on button "Lên hàng" at bounding box center [1283, 68] width 90 height 36
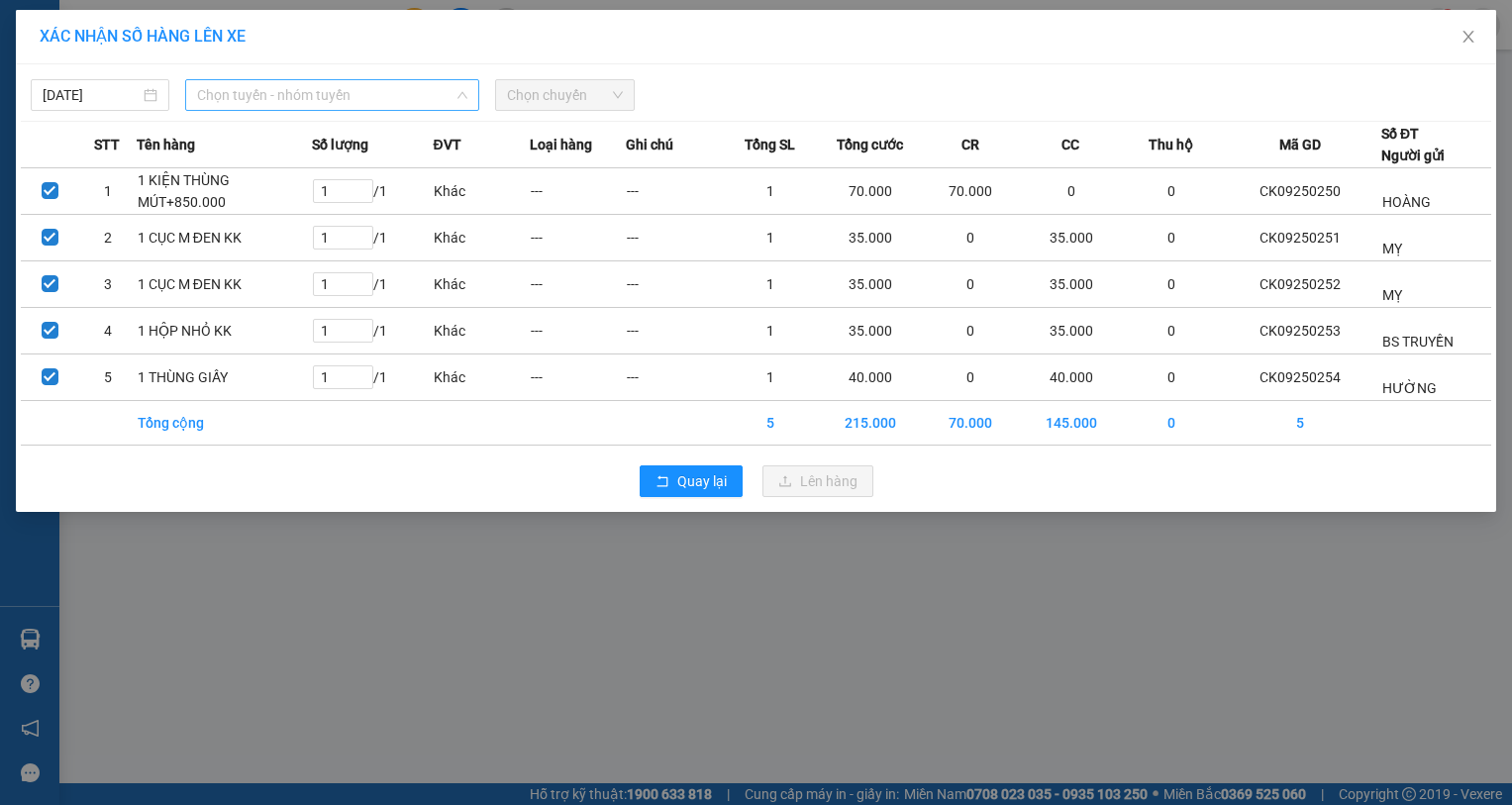
click at [373, 104] on span "Chọn tuyến - nhóm tuyến" at bounding box center [332, 95] width 271 height 30
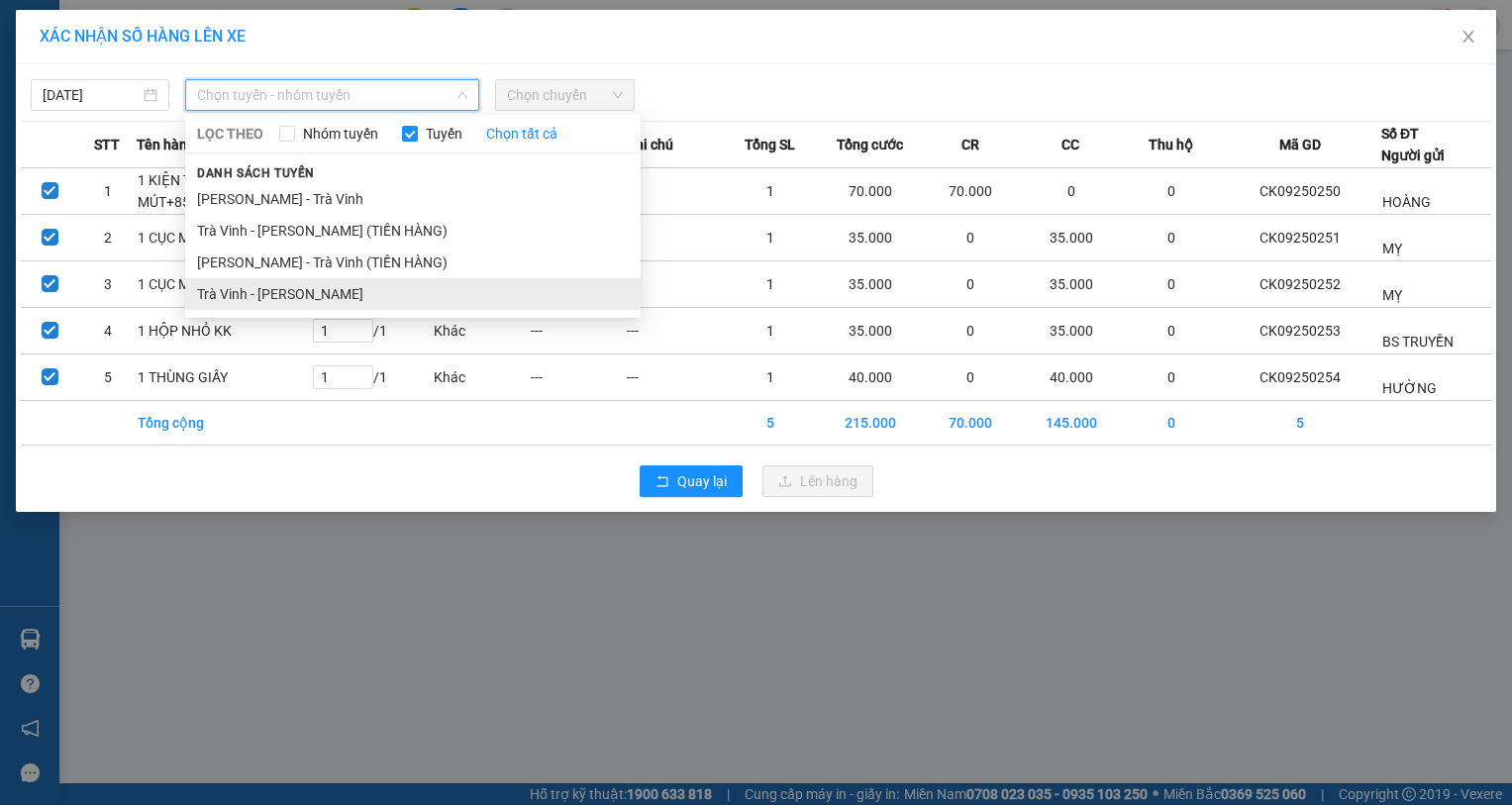
drag, startPoint x: 387, startPoint y: 297, endPoint x: 453, endPoint y: 225, distance: 97.7
click at [388, 297] on li "Trà Vinh - [PERSON_NAME]" at bounding box center [413, 294] width 456 height 32
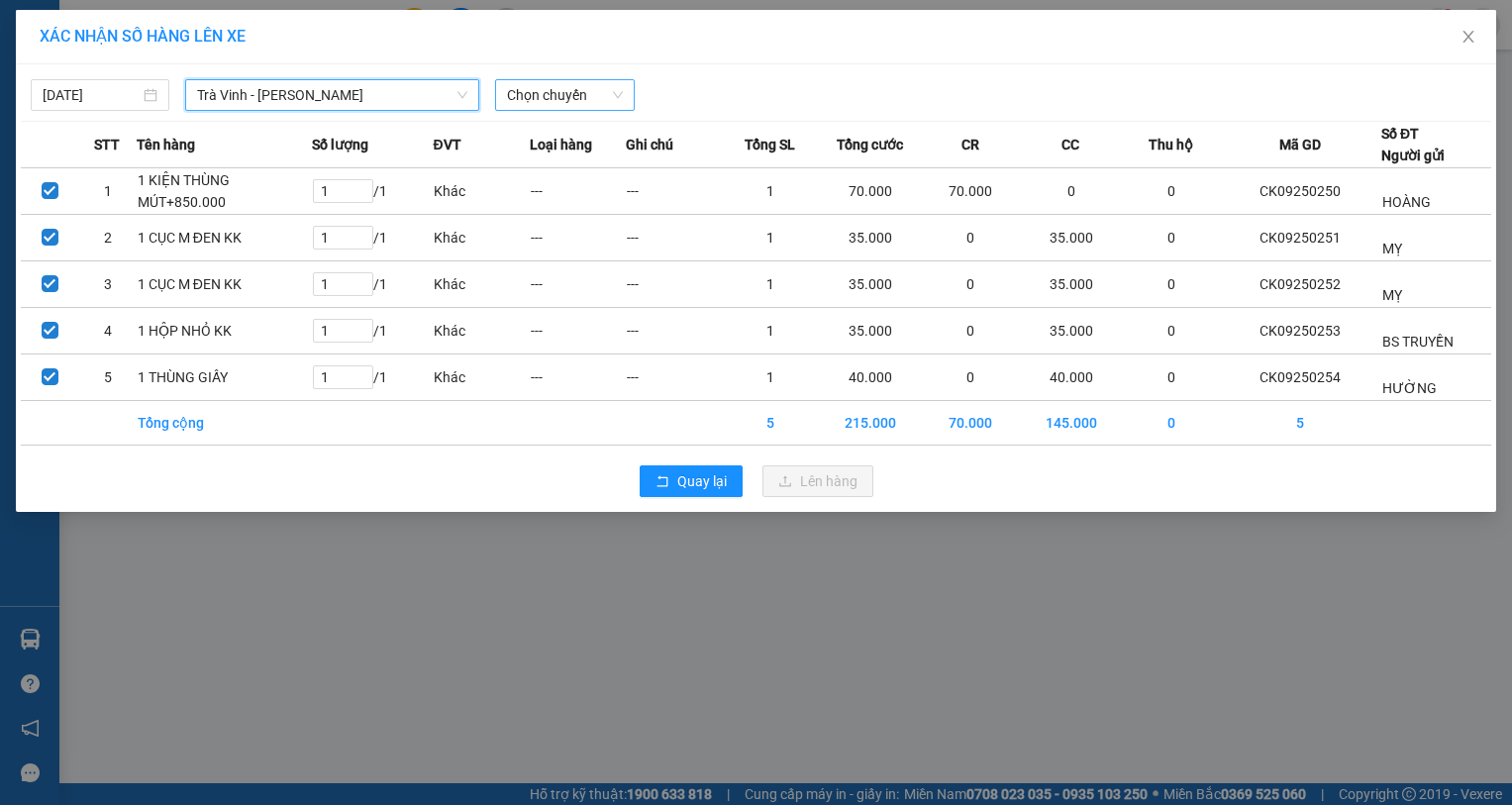
click at [607, 100] on span "Chọn chuyến" at bounding box center [564, 95] width 115 height 30
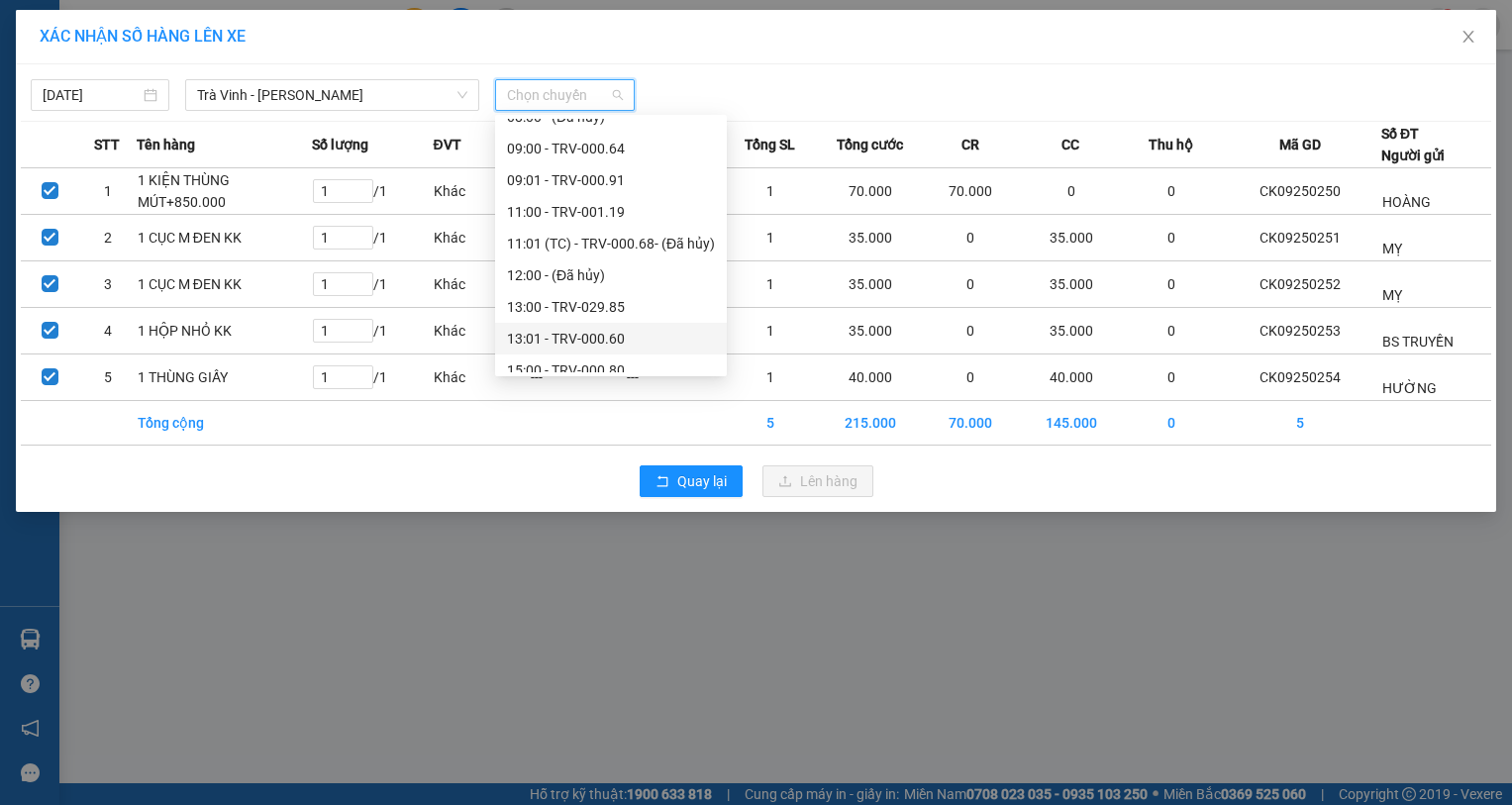
scroll to position [396, 0]
click at [605, 282] on div "13:00 - TRV-029.85" at bounding box center [611, 278] width 208 height 22
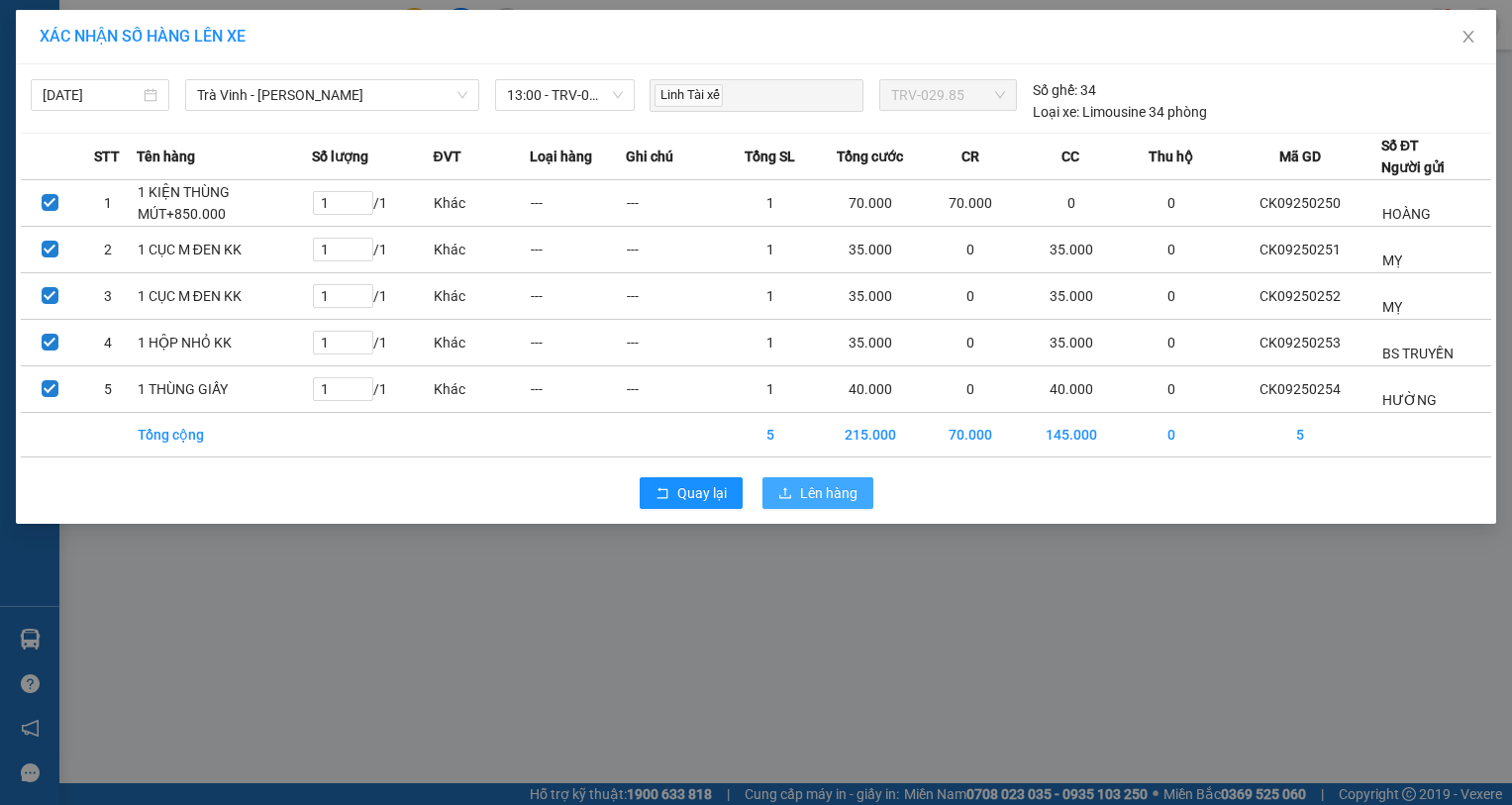
click at [792, 499] on icon "upload" at bounding box center [785, 493] width 14 height 14
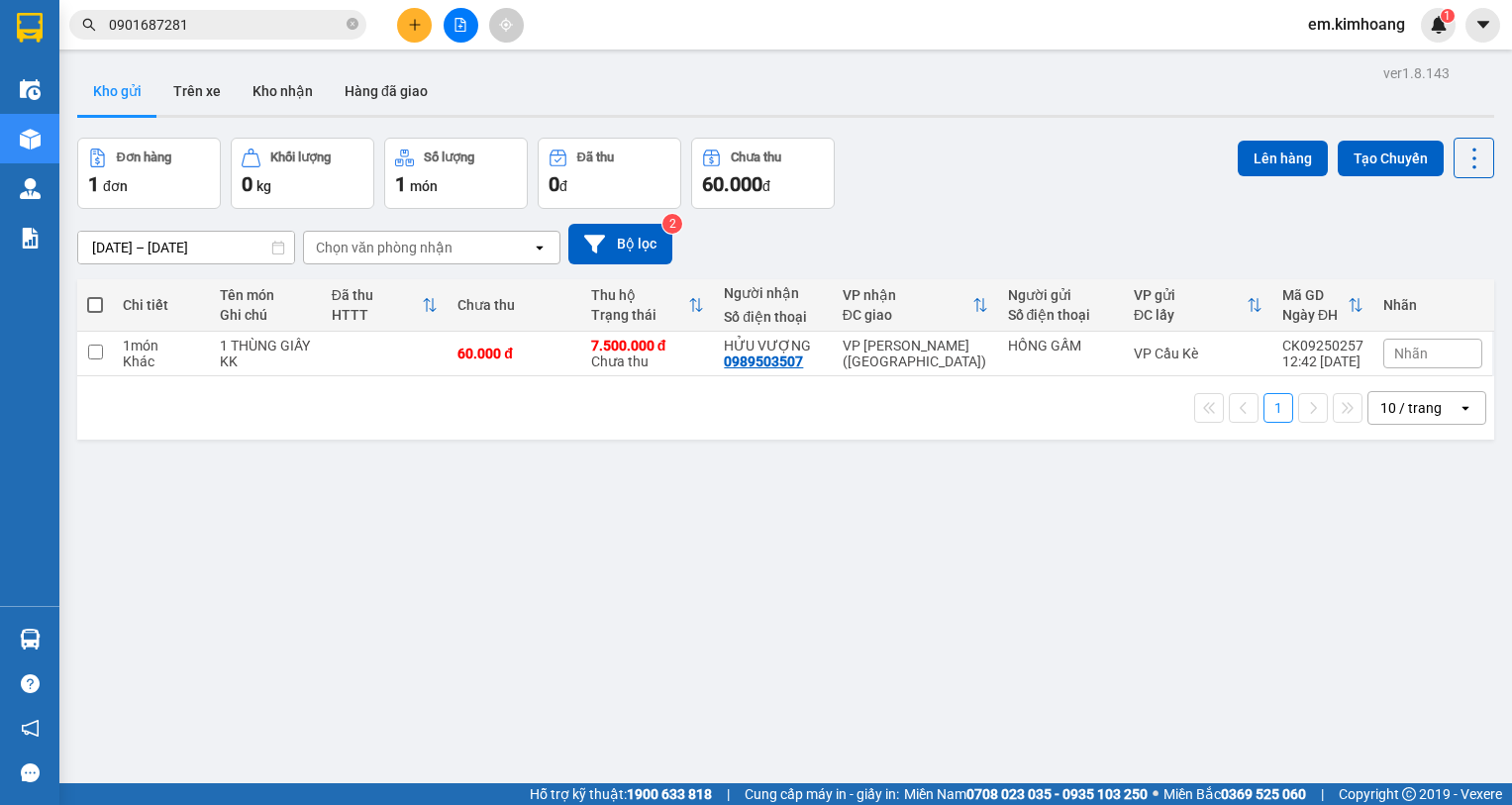
click at [97, 301] on span at bounding box center [95, 305] width 16 height 16
click at [95, 295] on input "checkbox" at bounding box center [95, 295] width 0 height 0
checkbox input "true"
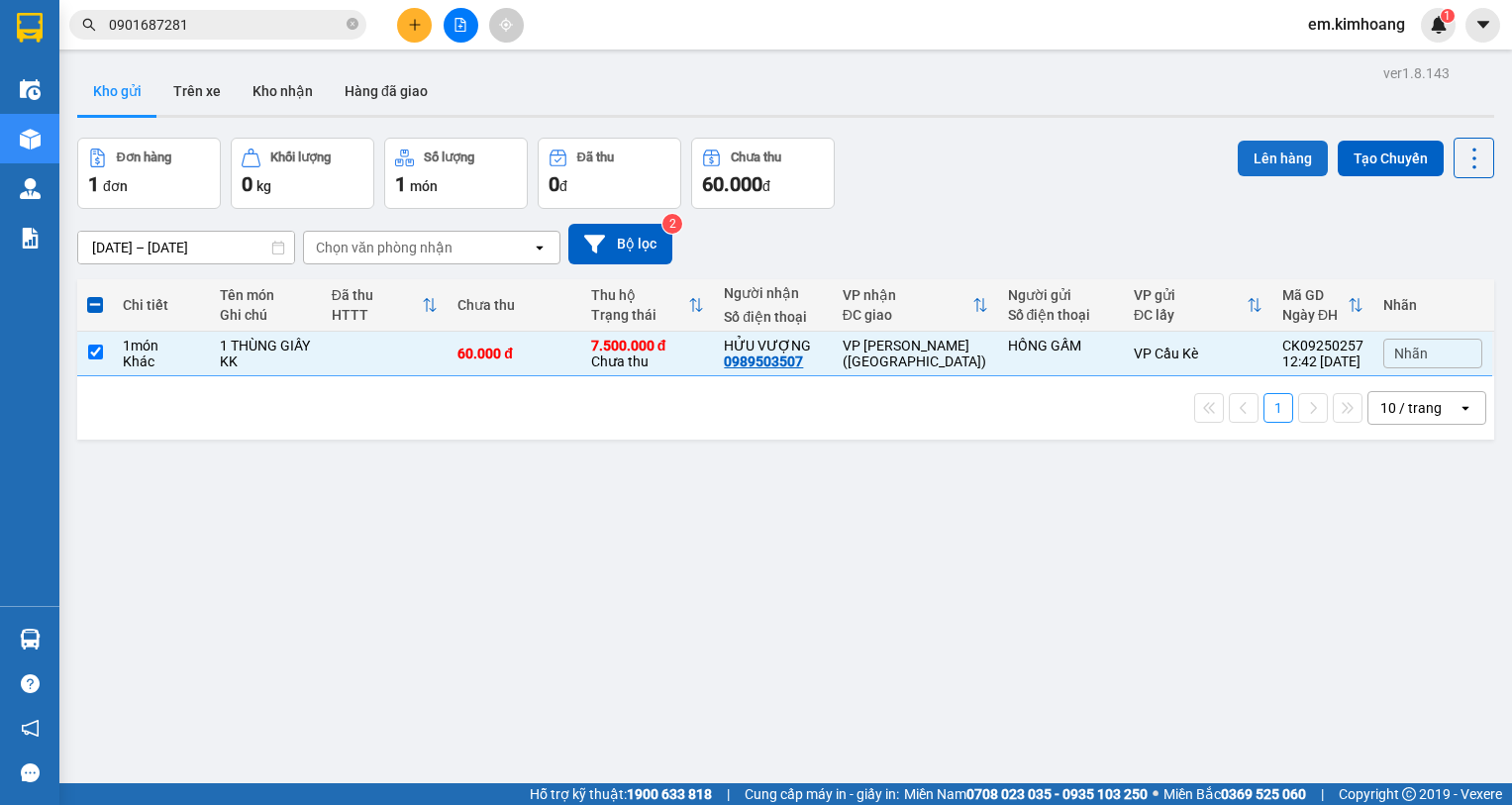
click at [1275, 162] on button "Lên hàng" at bounding box center [1283, 159] width 90 height 36
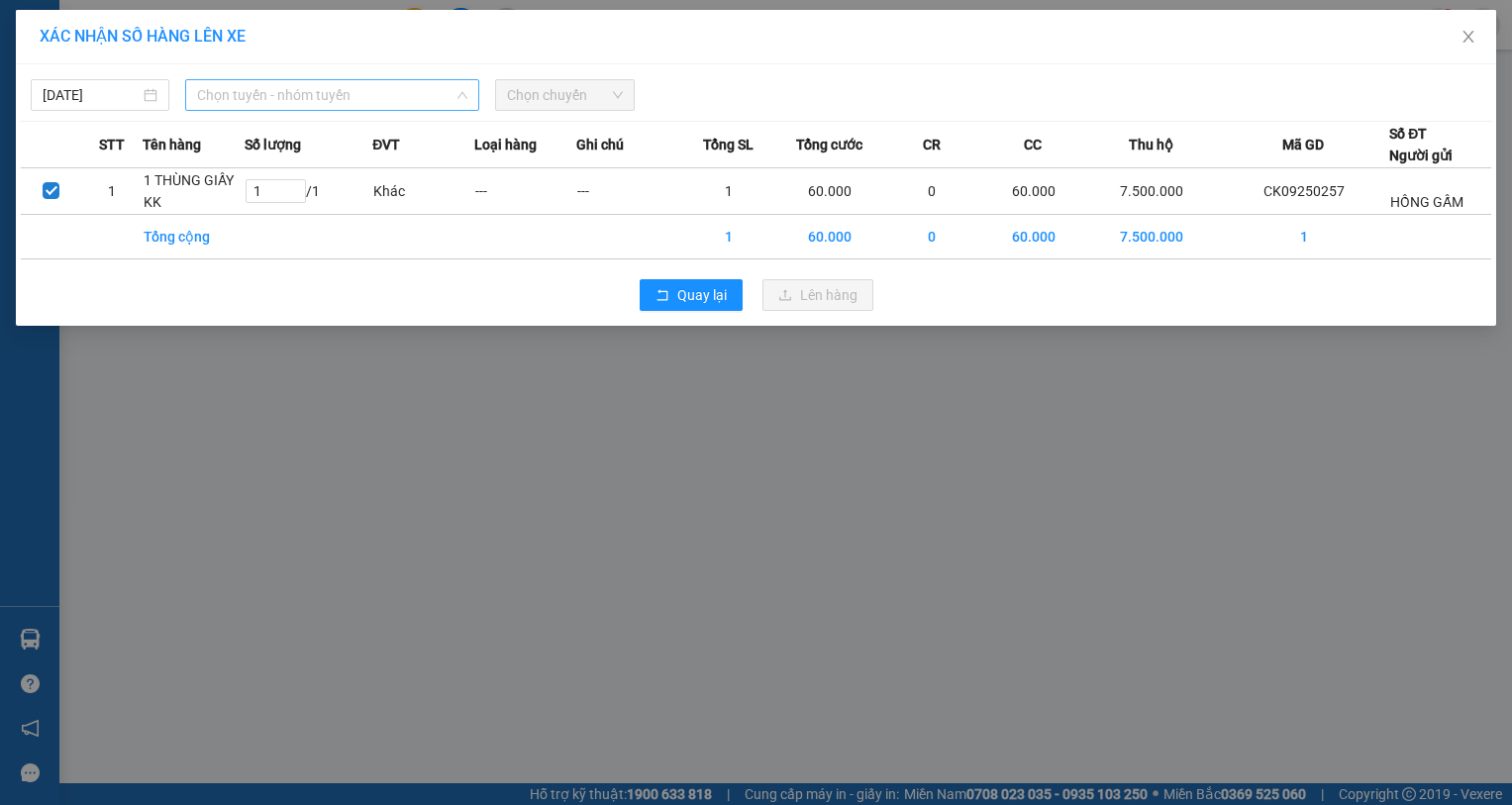
drag, startPoint x: 280, startPoint y: 103, endPoint x: 282, endPoint y: 115, distance: 12.2
click at [281, 103] on span "Chọn tuyến - nhóm tuyến" at bounding box center [332, 95] width 271 height 30
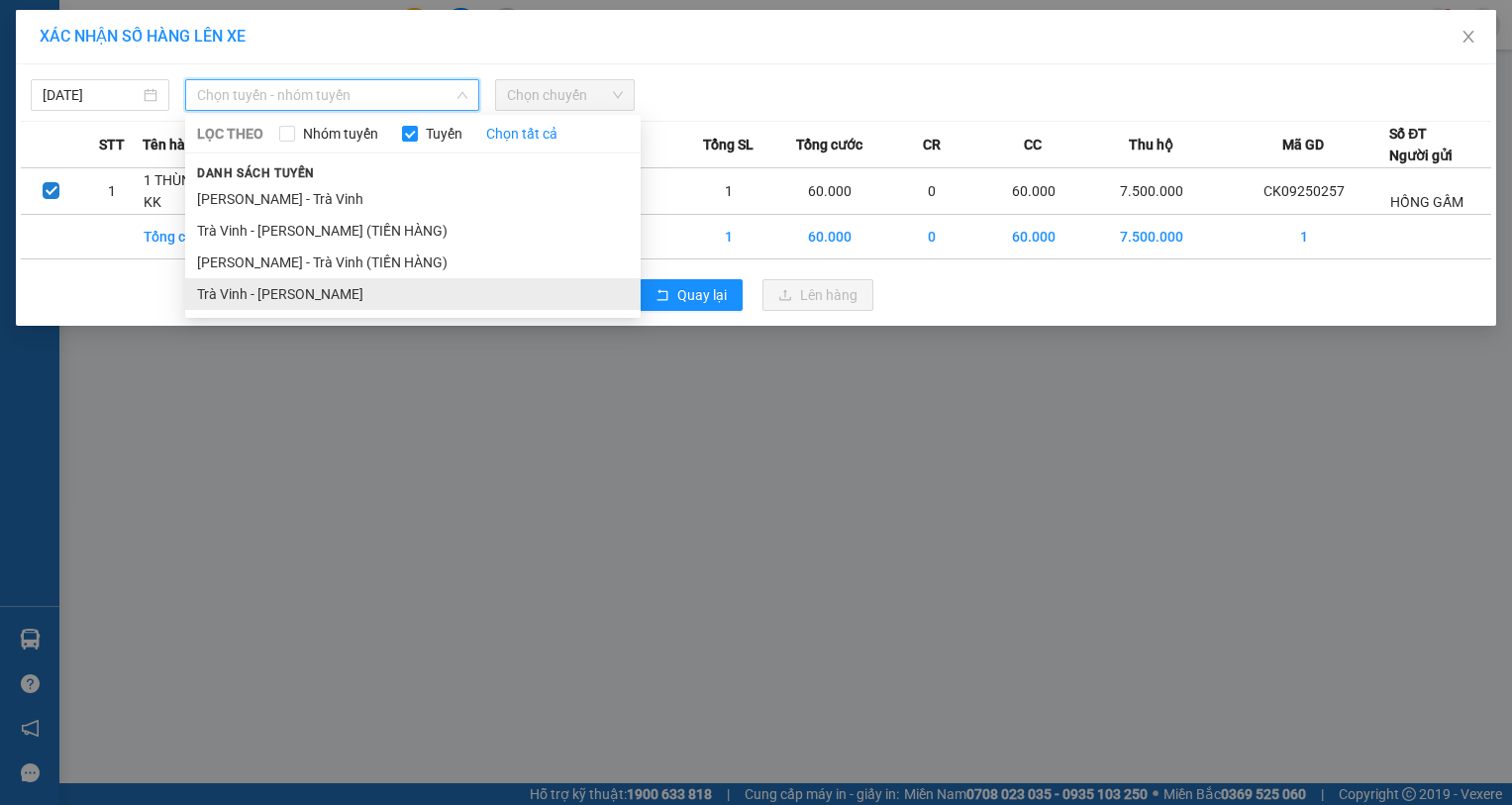
drag, startPoint x: 303, startPoint y: 297, endPoint x: 425, endPoint y: 208, distance: 151.0
click at [304, 297] on li "Trà Vinh - [PERSON_NAME]" at bounding box center [413, 294] width 456 height 32
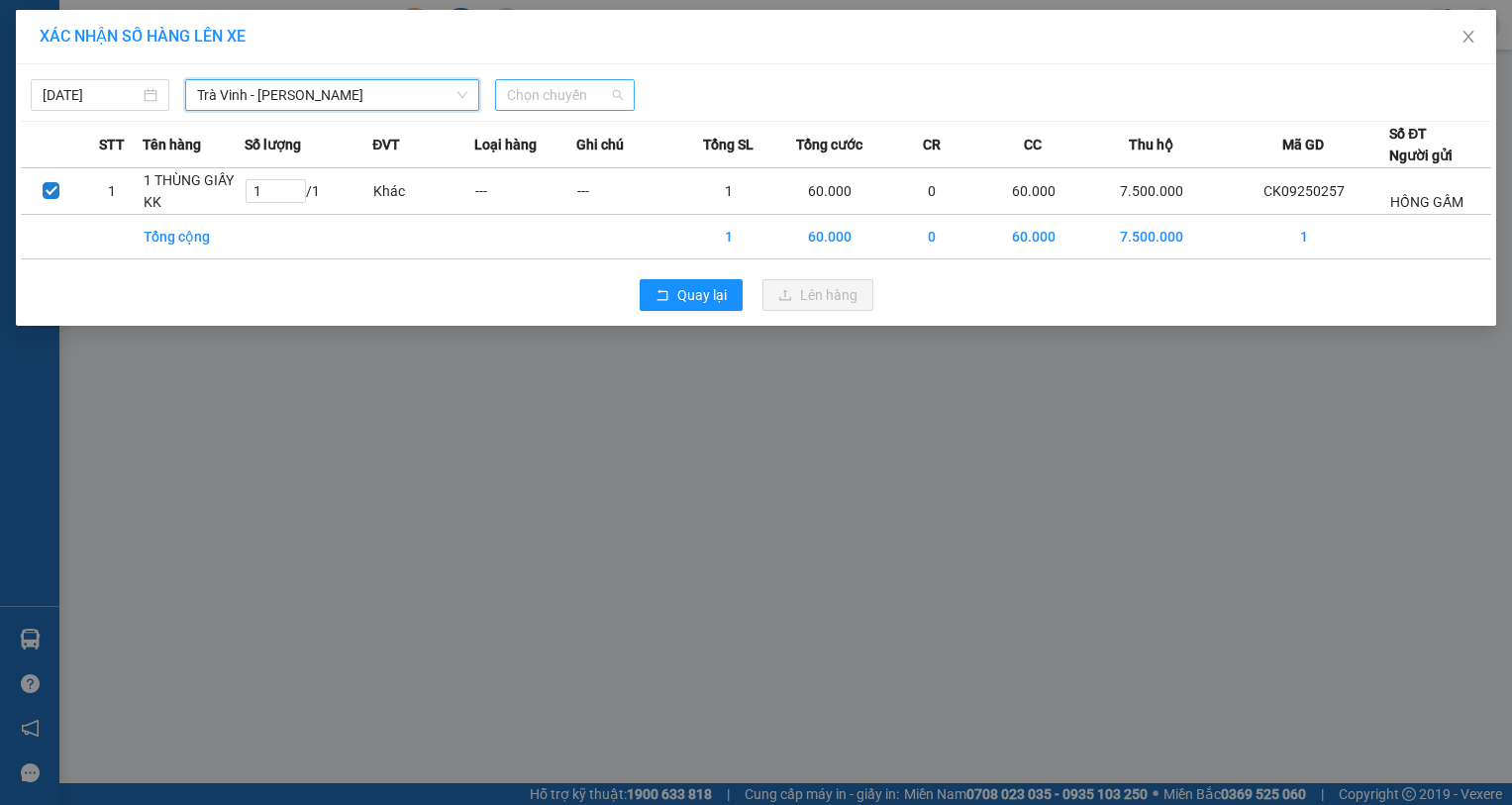
click at [541, 90] on span "Chọn chuyến" at bounding box center [564, 95] width 115 height 30
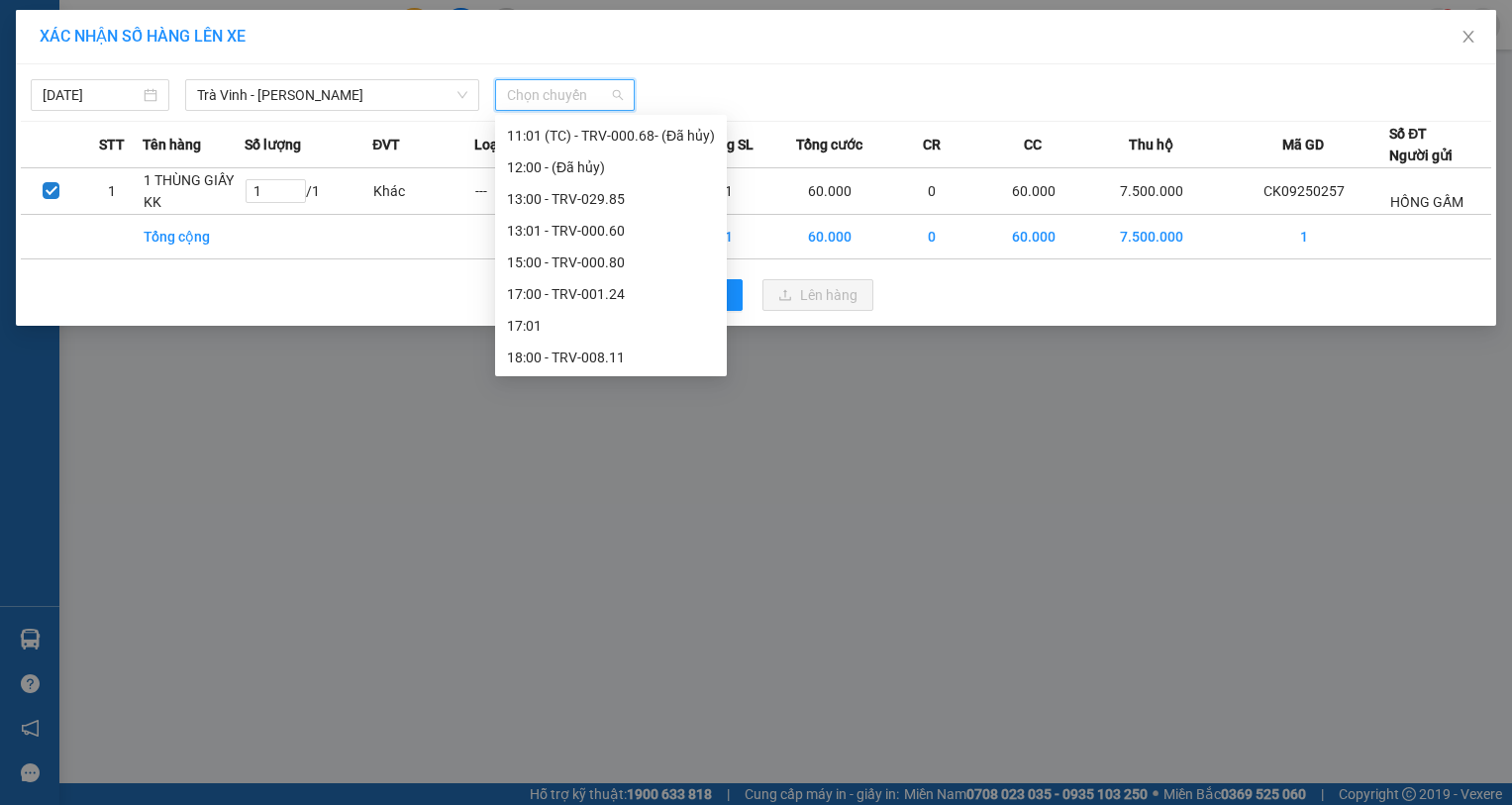
scroll to position [475, 0]
click at [618, 263] on div "15:00 - TRV-000.80" at bounding box center [611, 262] width 208 height 22
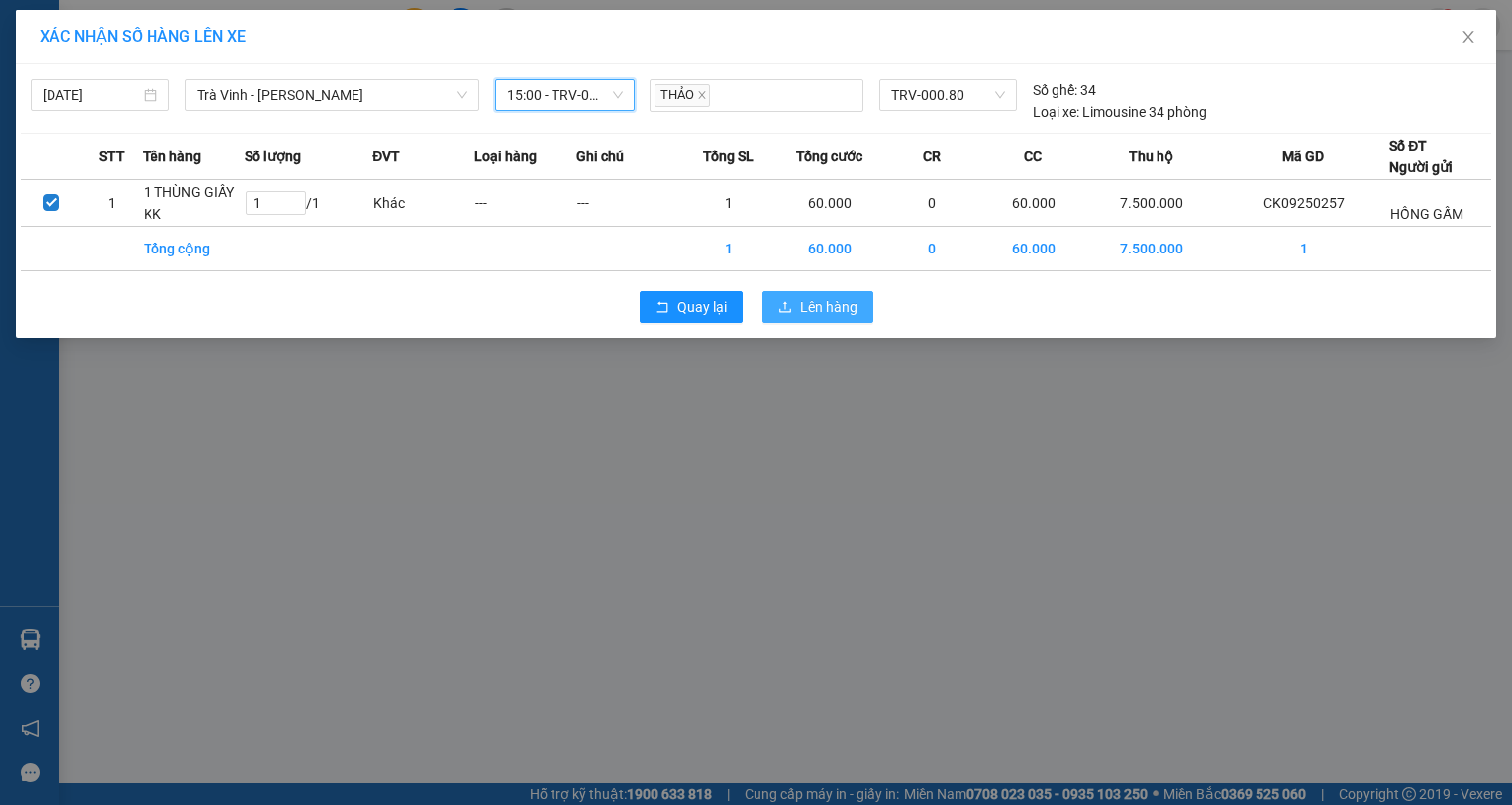
click at [835, 315] on span "Lên hàng" at bounding box center [828, 307] width 57 height 22
